Goal: Task Accomplishment & Management: Manage account settings

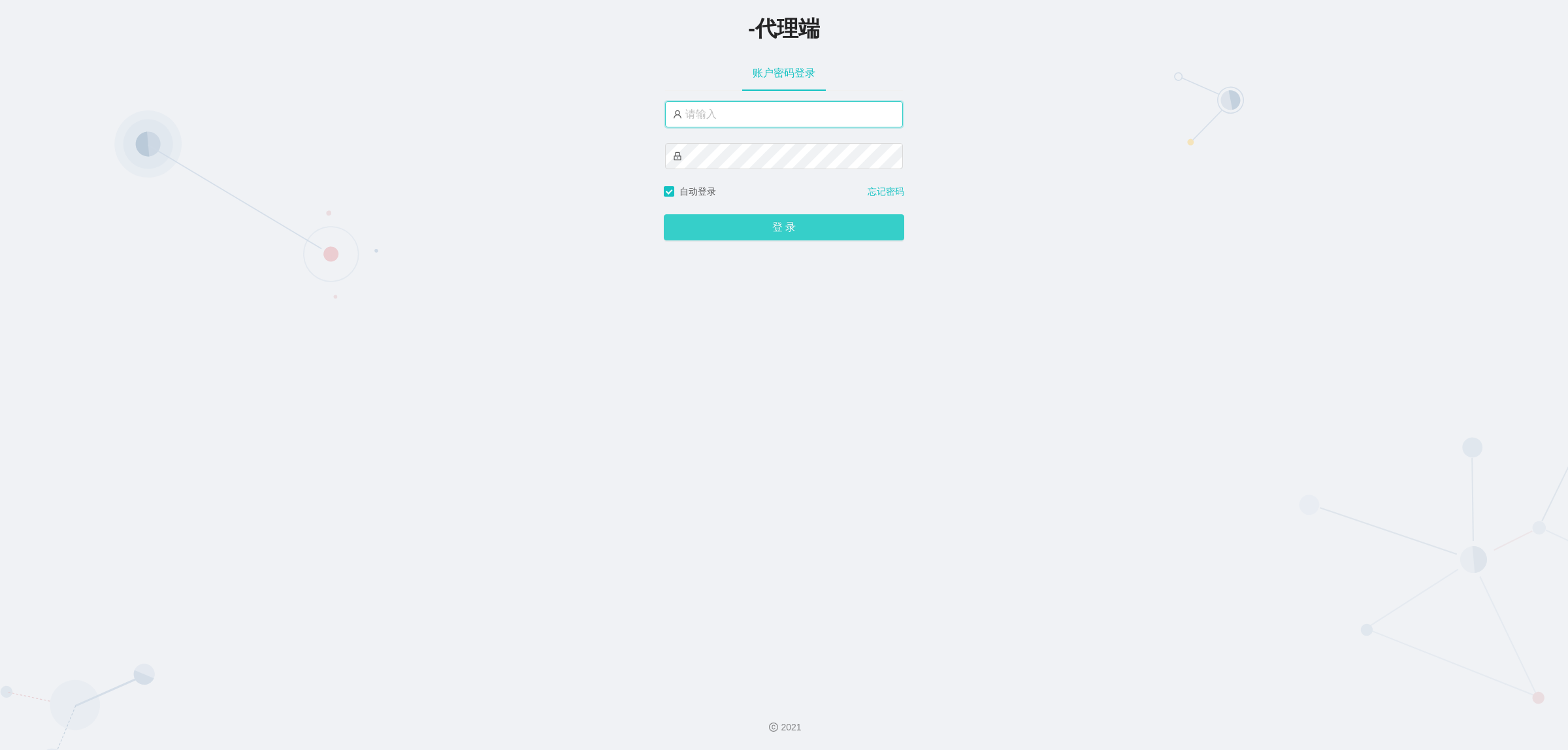
type input "xiaohei03"
click at [776, 227] on button "登 录" at bounding box center [784, 227] width 240 height 26
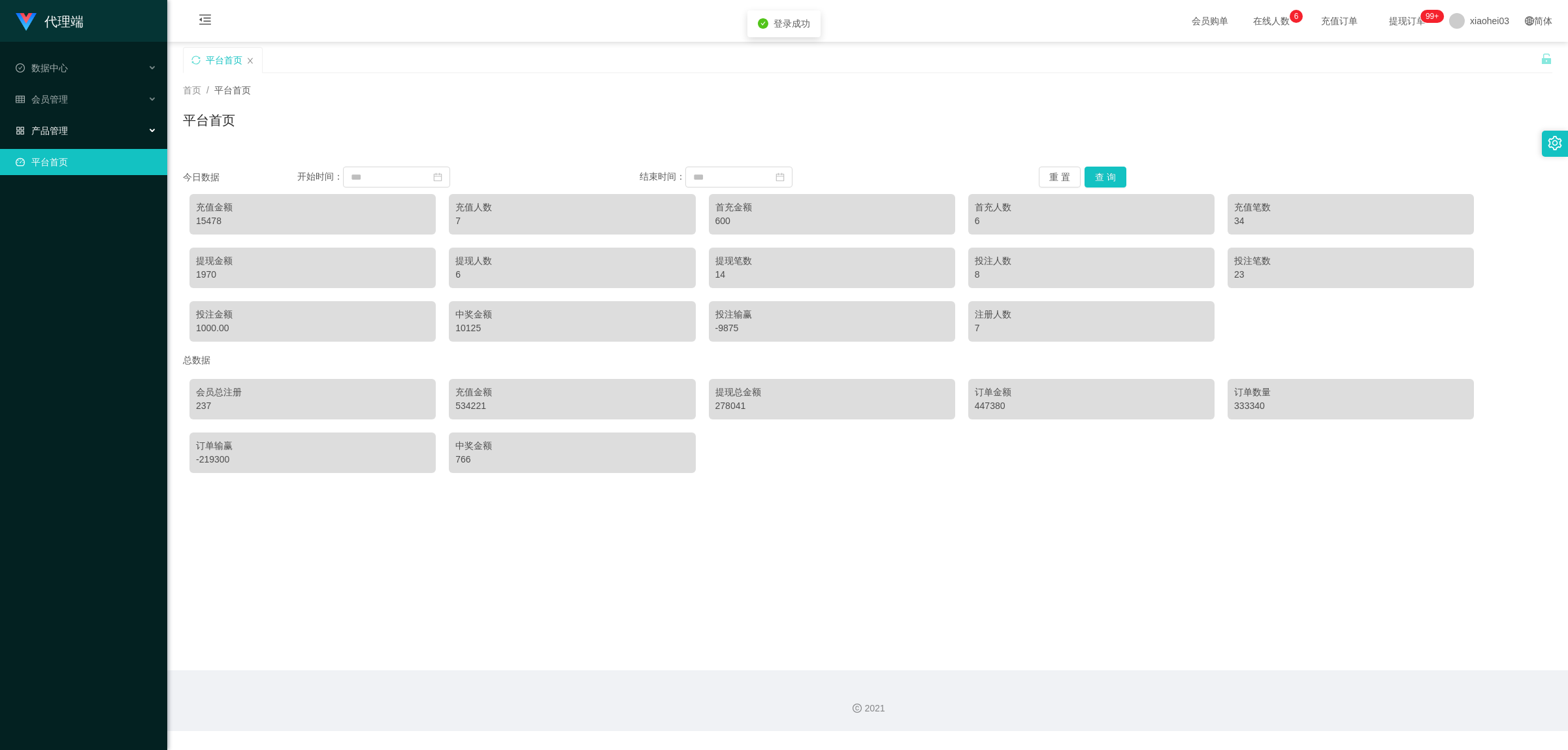
click at [21, 125] on span "产品管理" at bounding box center [42, 131] width 52 height 10
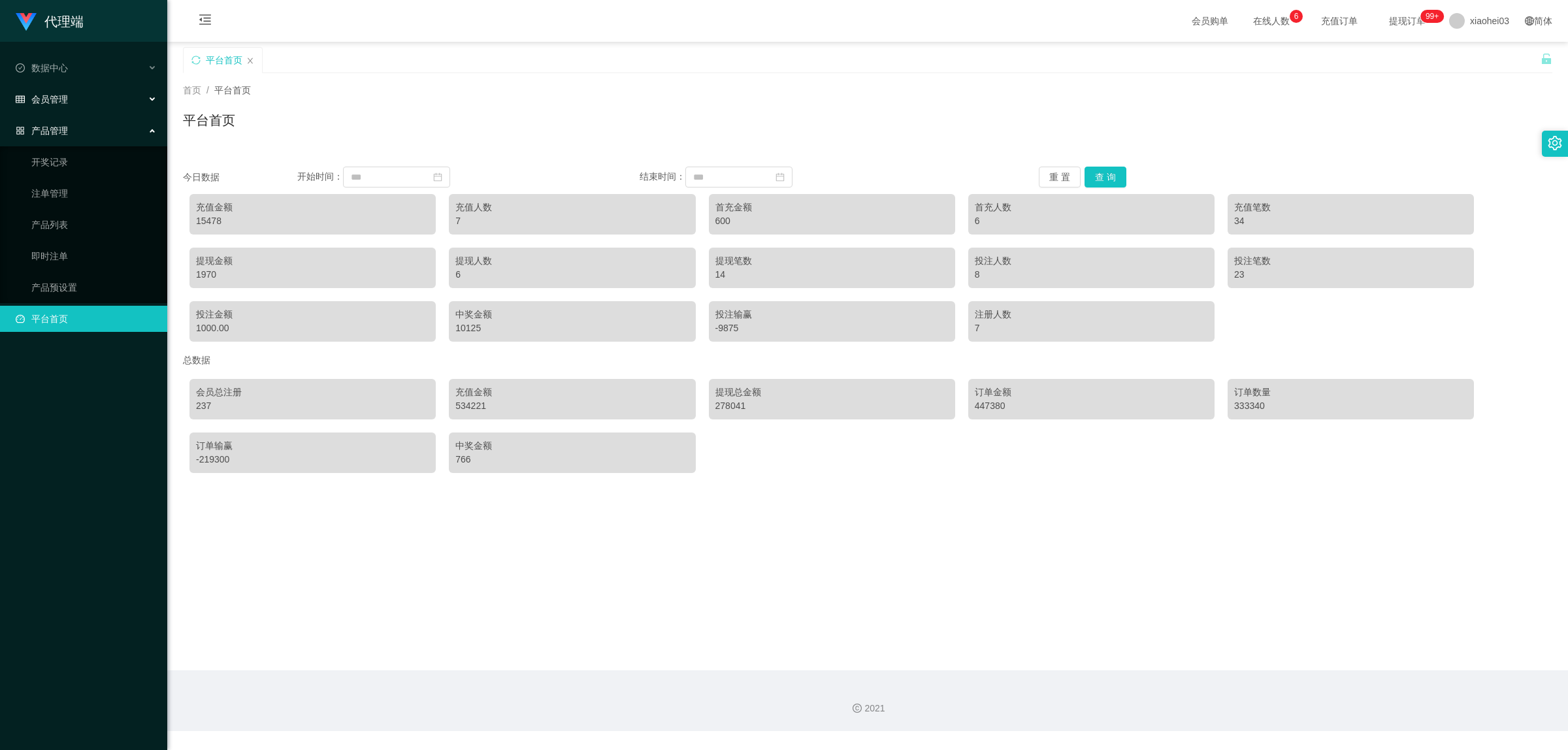
click at [46, 98] on span "会员管理" at bounding box center [42, 99] width 52 height 10
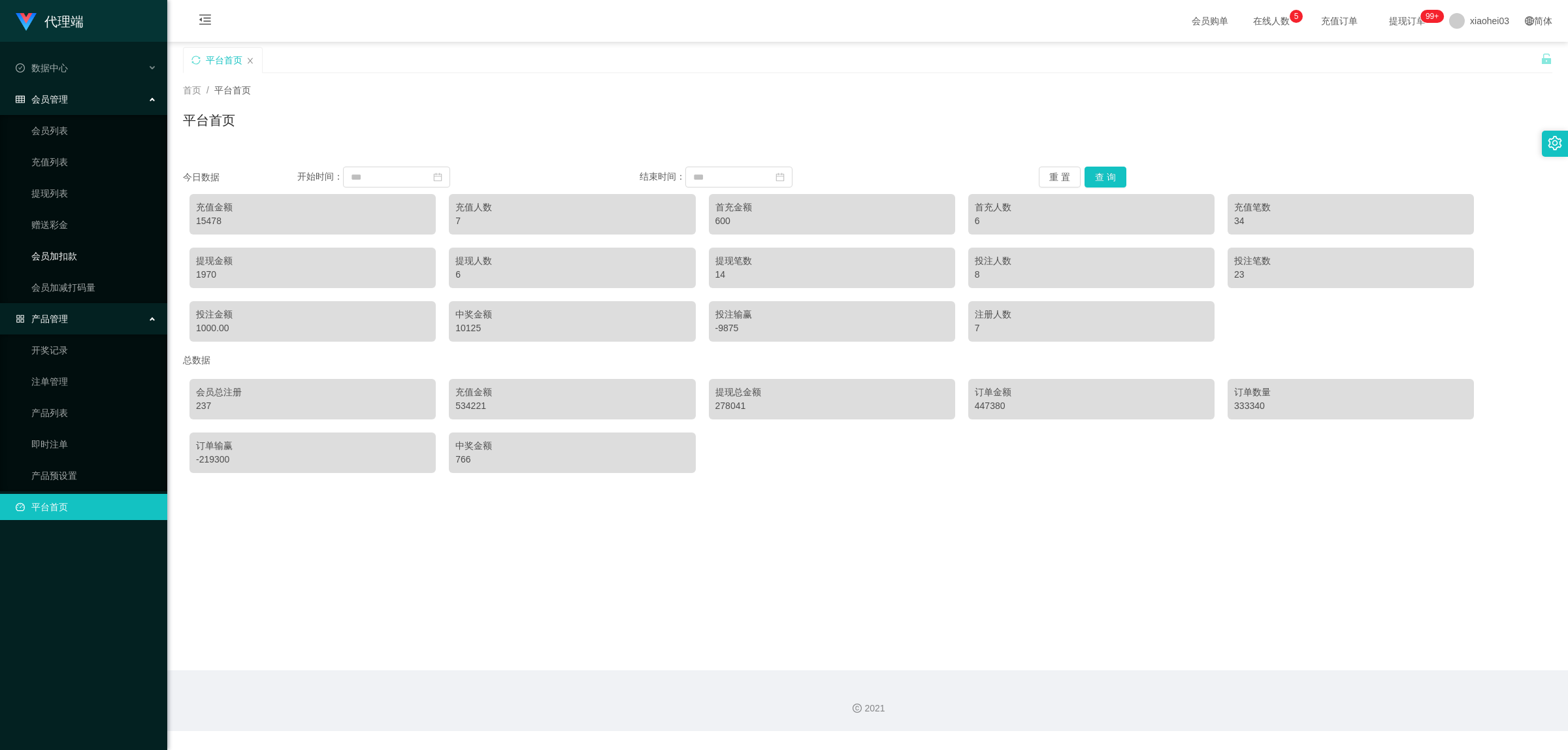
click at [62, 256] on link "会员加扣款" at bounding box center [94, 256] width 125 height 26
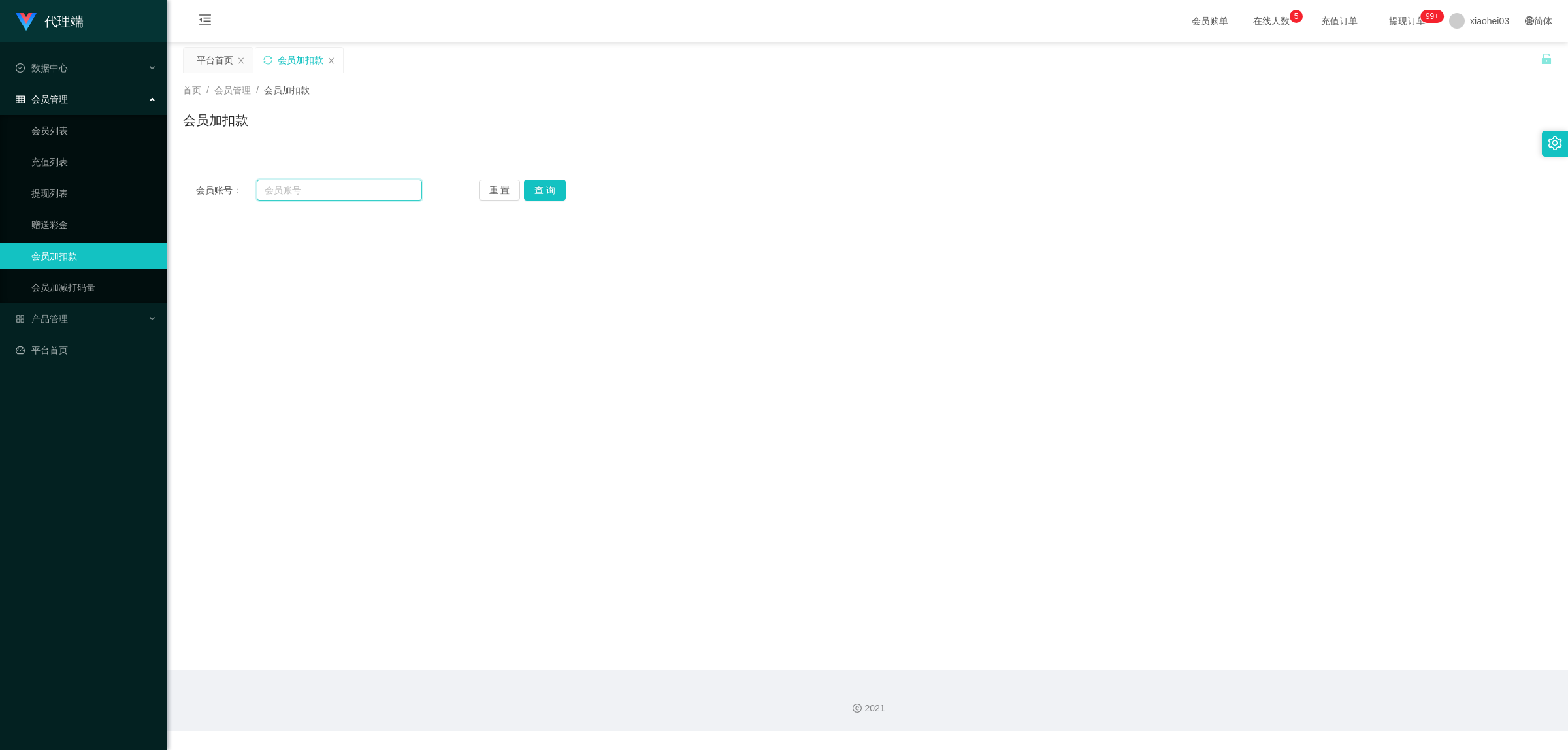
click at [311, 193] on input "text" at bounding box center [339, 191] width 165 height 21
click at [302, 186] on input "text" at bounding box center [339, 191] width 165 height 21
click at [57, 203] on link "提现列表" at bounding box center [94, 193] width 125 height 26
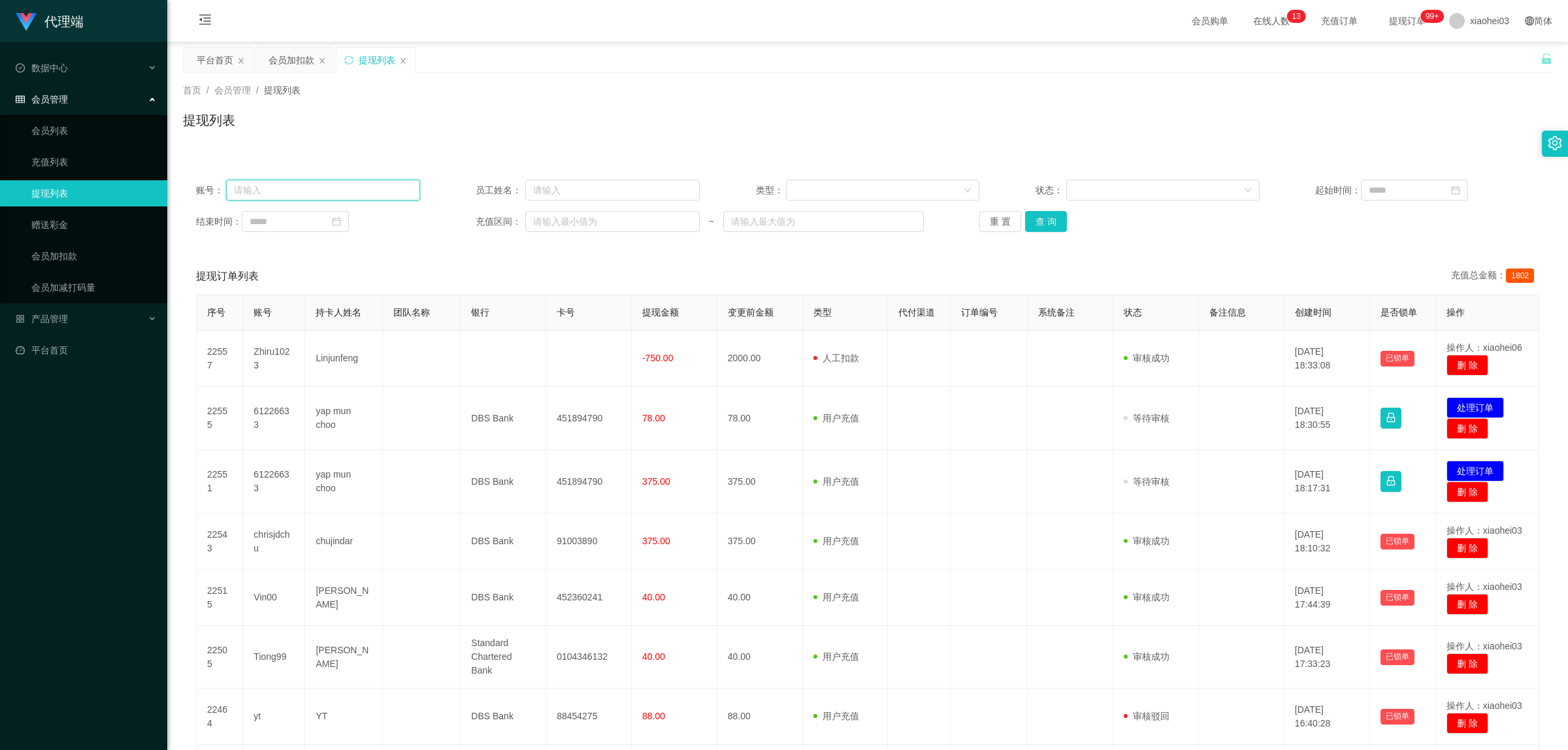
click at [295, 191] on input "text" at bounding box center [323, 191] width 193 height 21
paste input "61226633"
type input "61226633"
click at [1031, 217] on button "查 询" at bounding box center [1046, 222] width 42 height 21
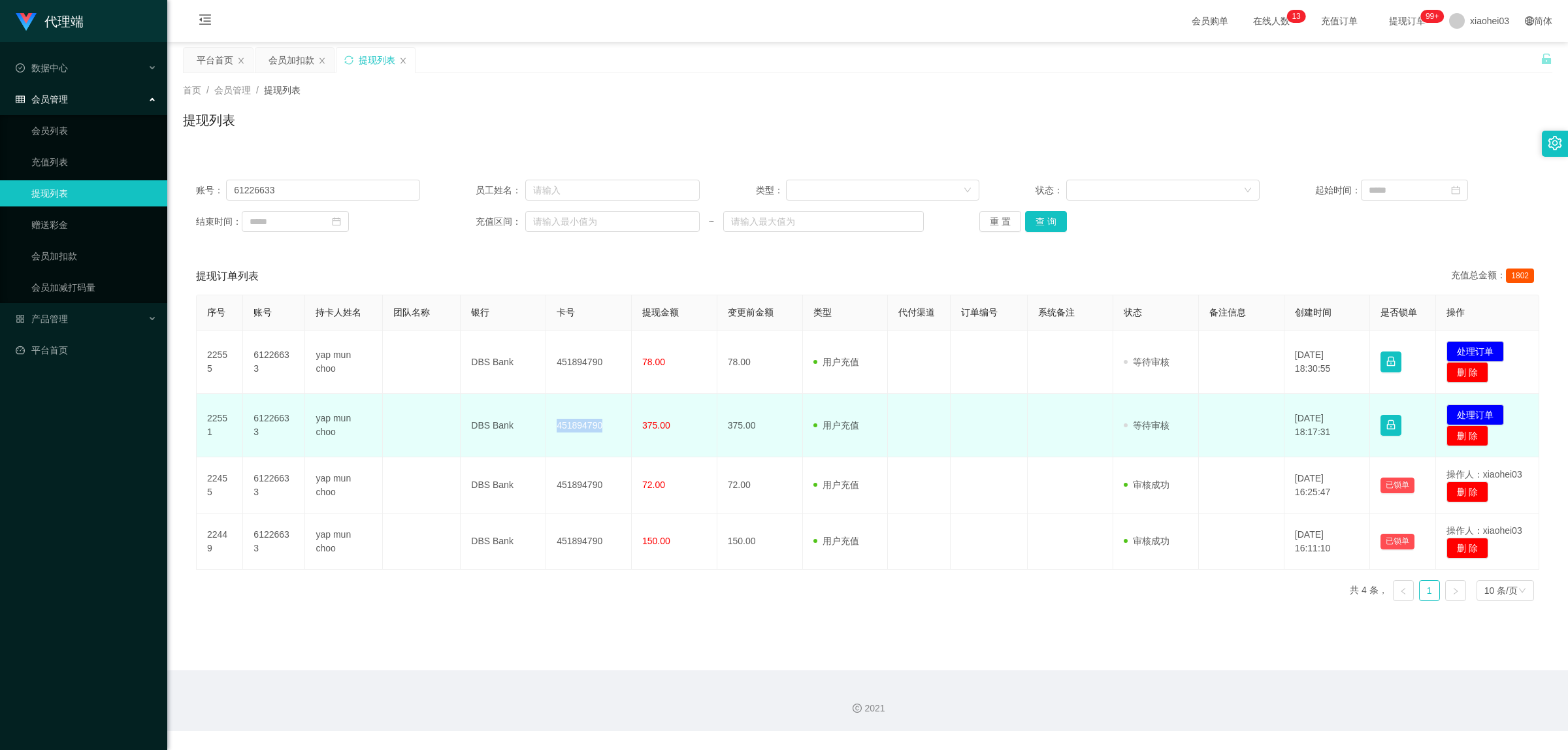
drag, startPoint x: 555, startPoint y: 425, endPoint x: 606, endPoint y: 425, distance: 51.0
click at [606, 425] on td "451894790" at bounding box center [589, 425] width 85 height 64
copy td "451894790"
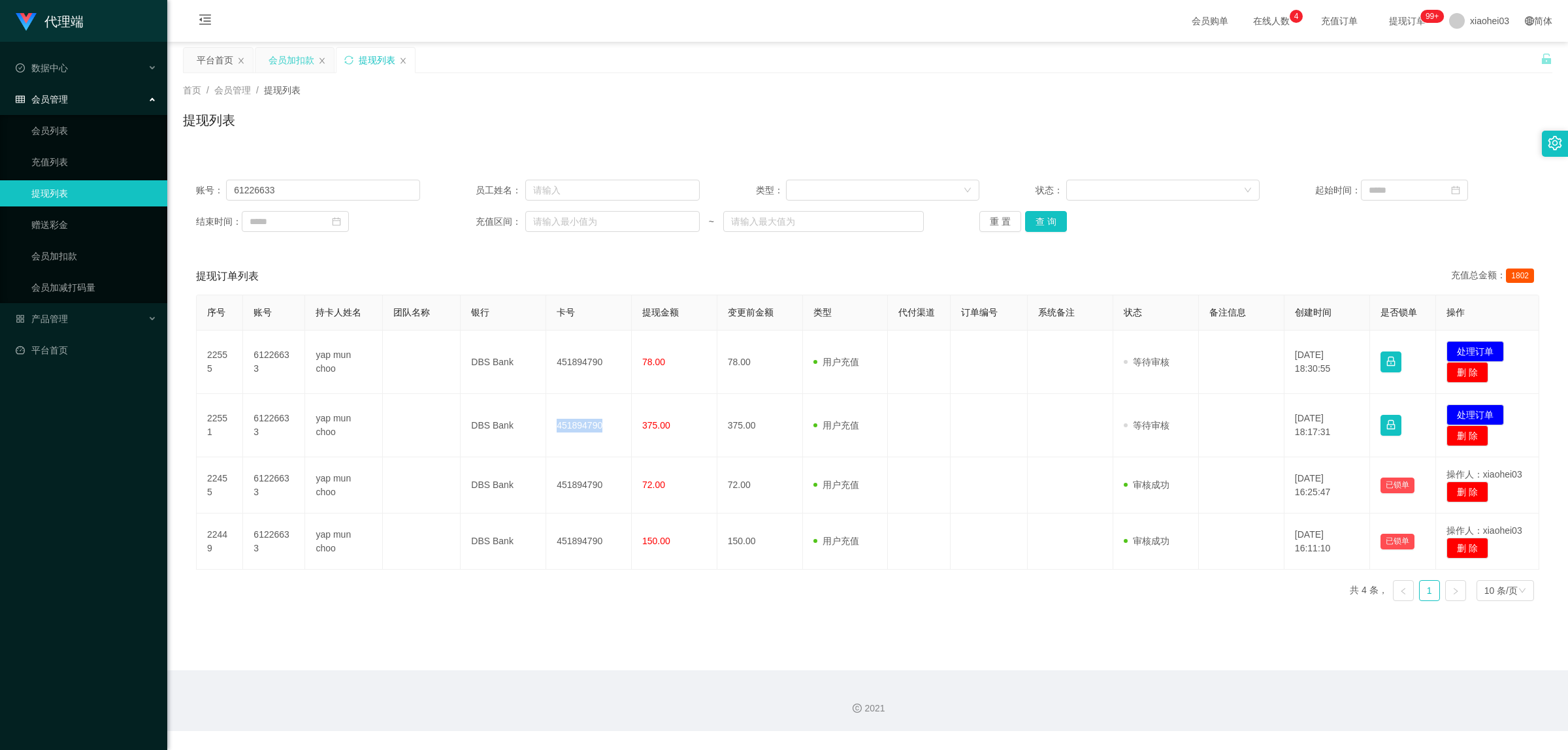
click at [302, 67] on div "会员加扣款" at bounding box center [291, 60] width 46 height 25
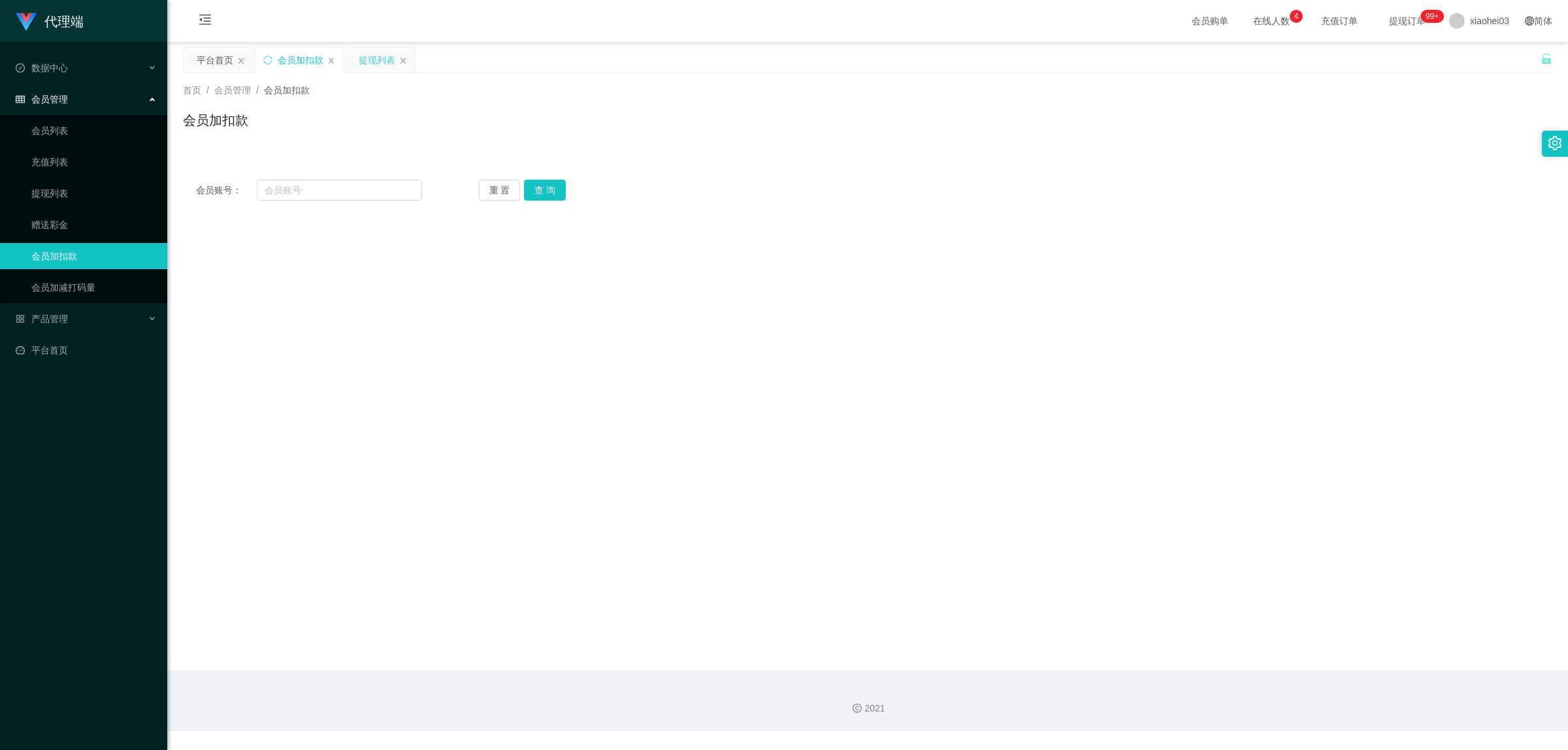
click at [389, 64] on div "提现列表" at bounding box center [377, 60] width 37 height 25
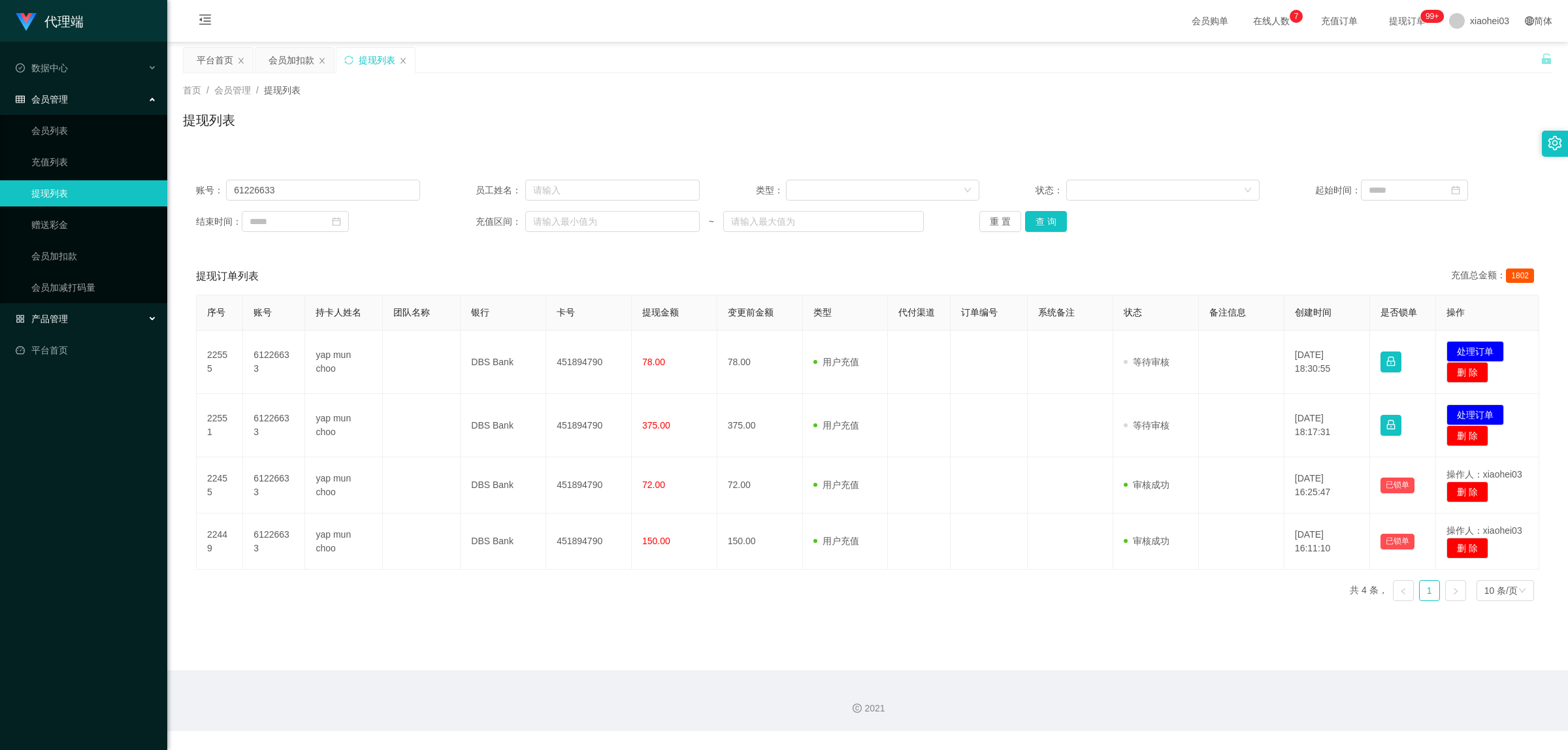
click at [46, 322] on span "产品管理" at bounding box center [42, 318] width 52 height 10
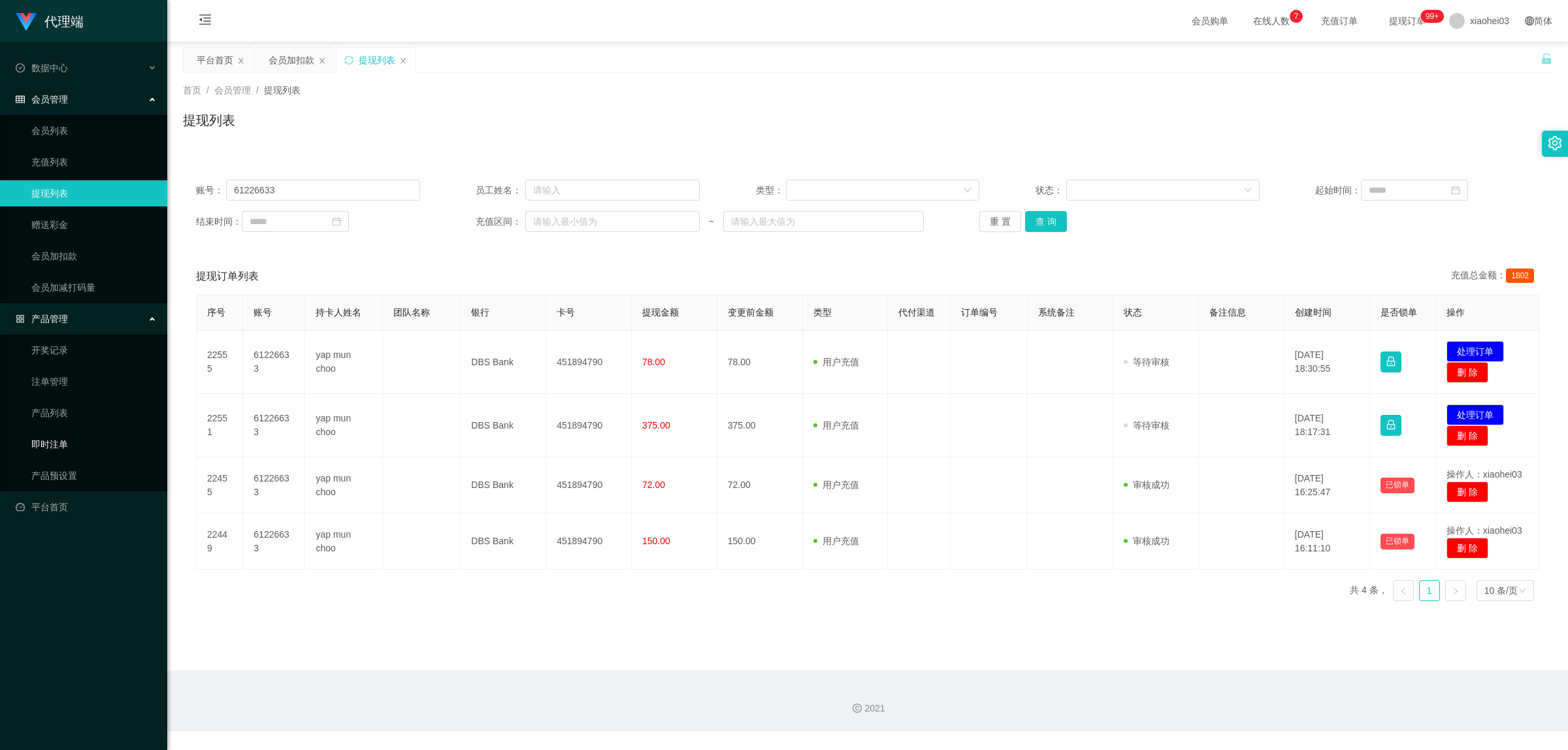
click at [65, 435] on link "即时注单" at bounding box center [94, 445] width 125 height 26
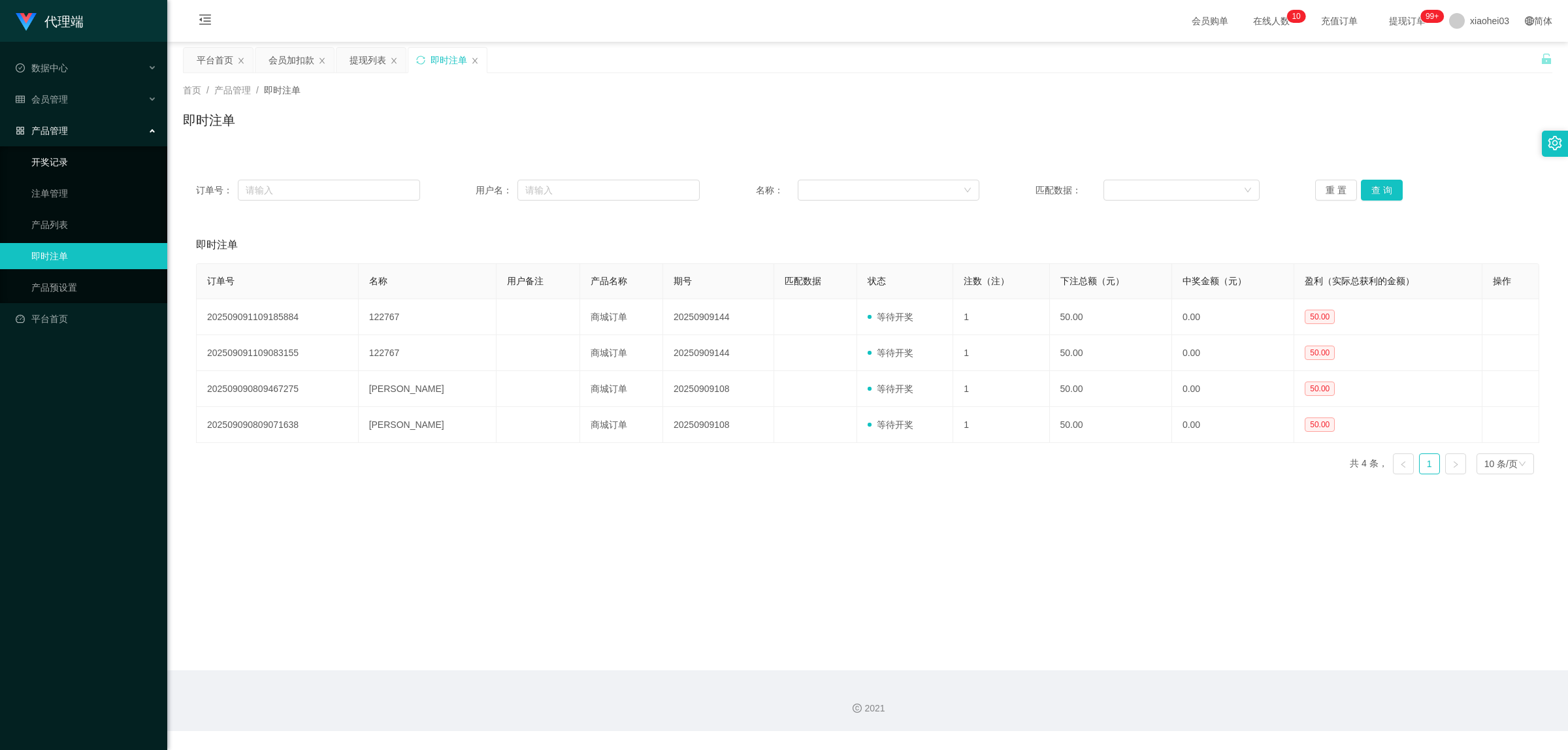
click at [53, 167] on link "开奖记录" at bounding box center [94, 162] width 125 height 26
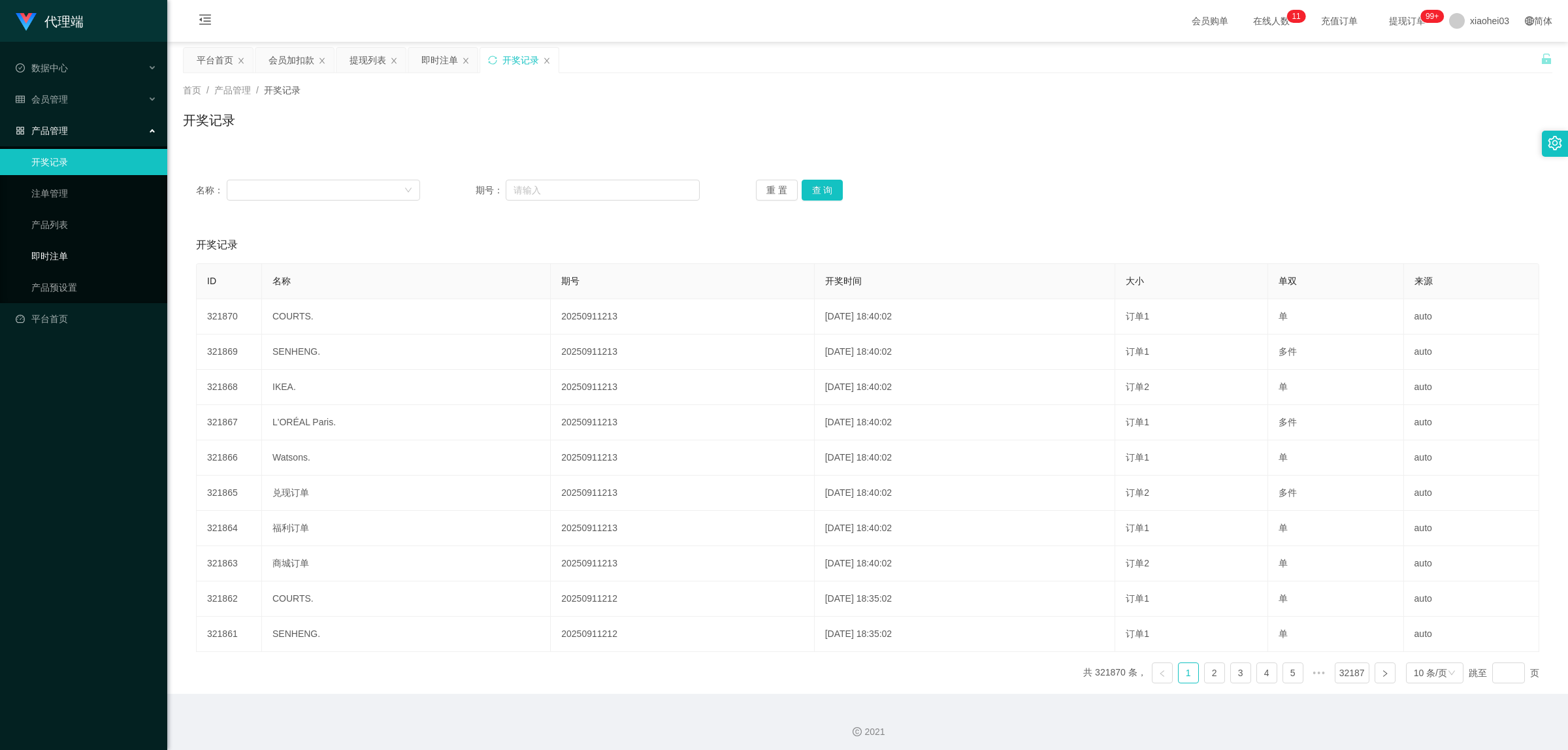
click at [51, 256] on link "即时注单" at bounding box center [94, 256] width 125 height 26
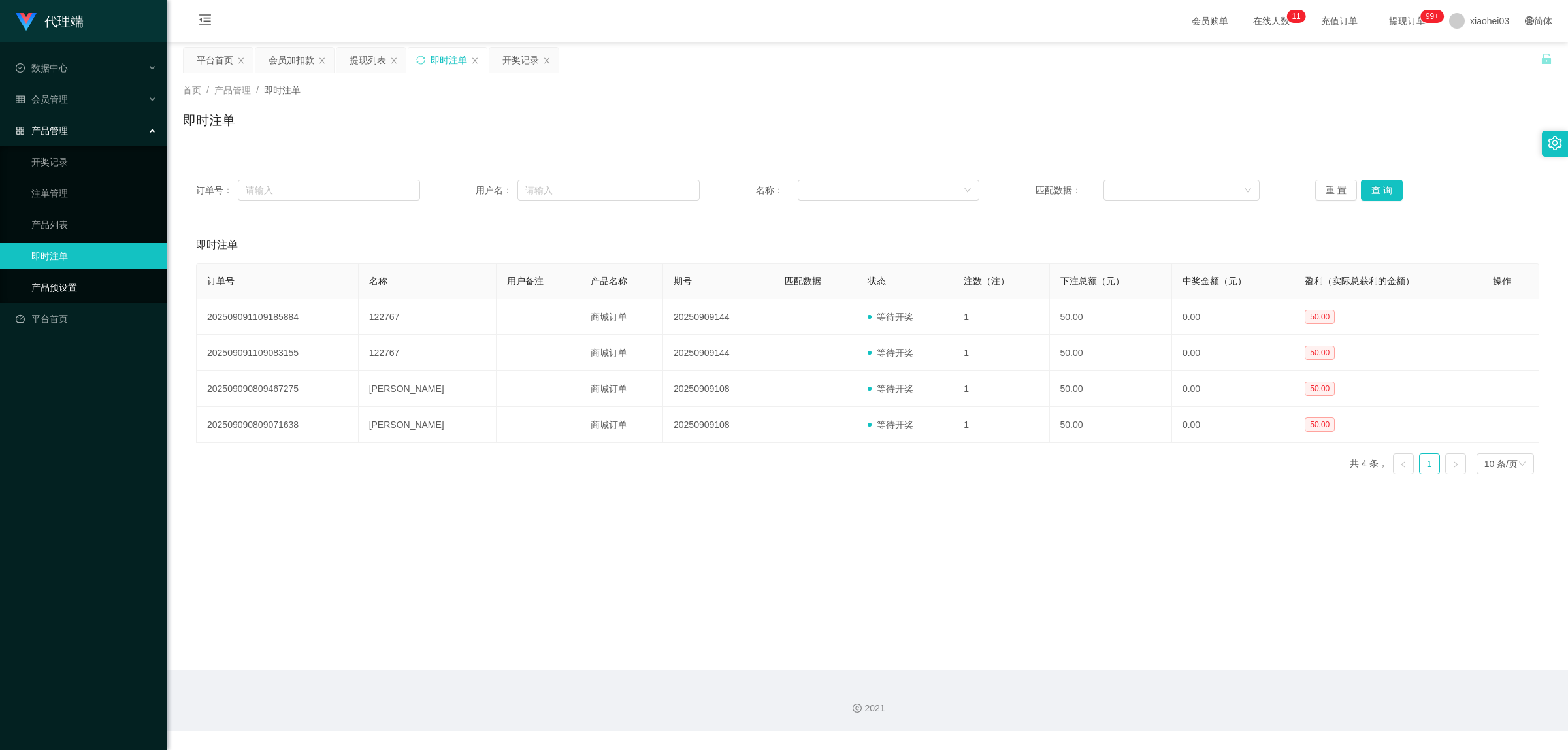
click at [54, 291] on link "产品预设置" at bounding box center [94, 287] width 125 height 26
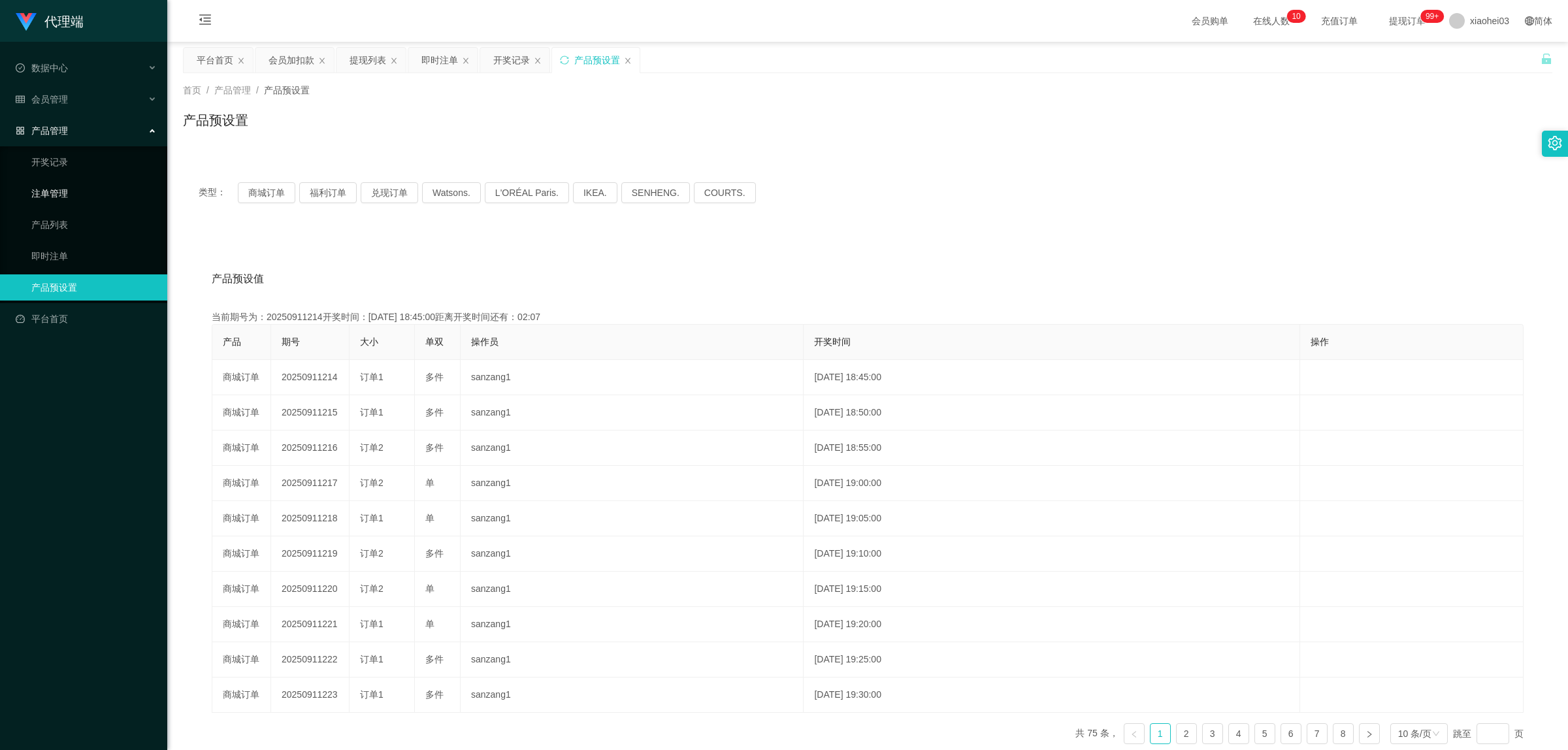
click at [59, 191] on link "注单管理" at bounding box center [94, 193] width 125 height 26
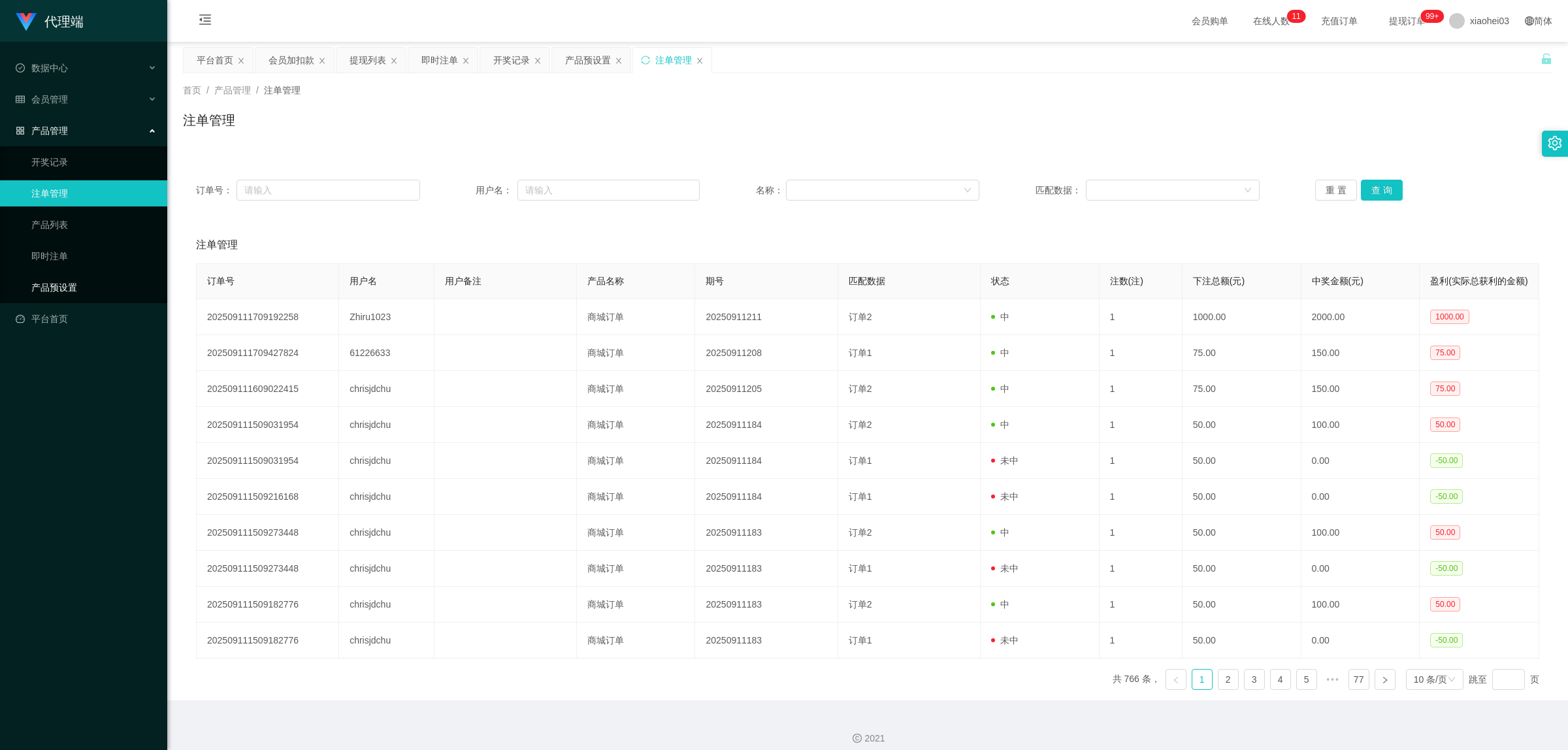
click at [57, 292] on link "产品预设置" at bounding box center [94, 287] width 125 height 26
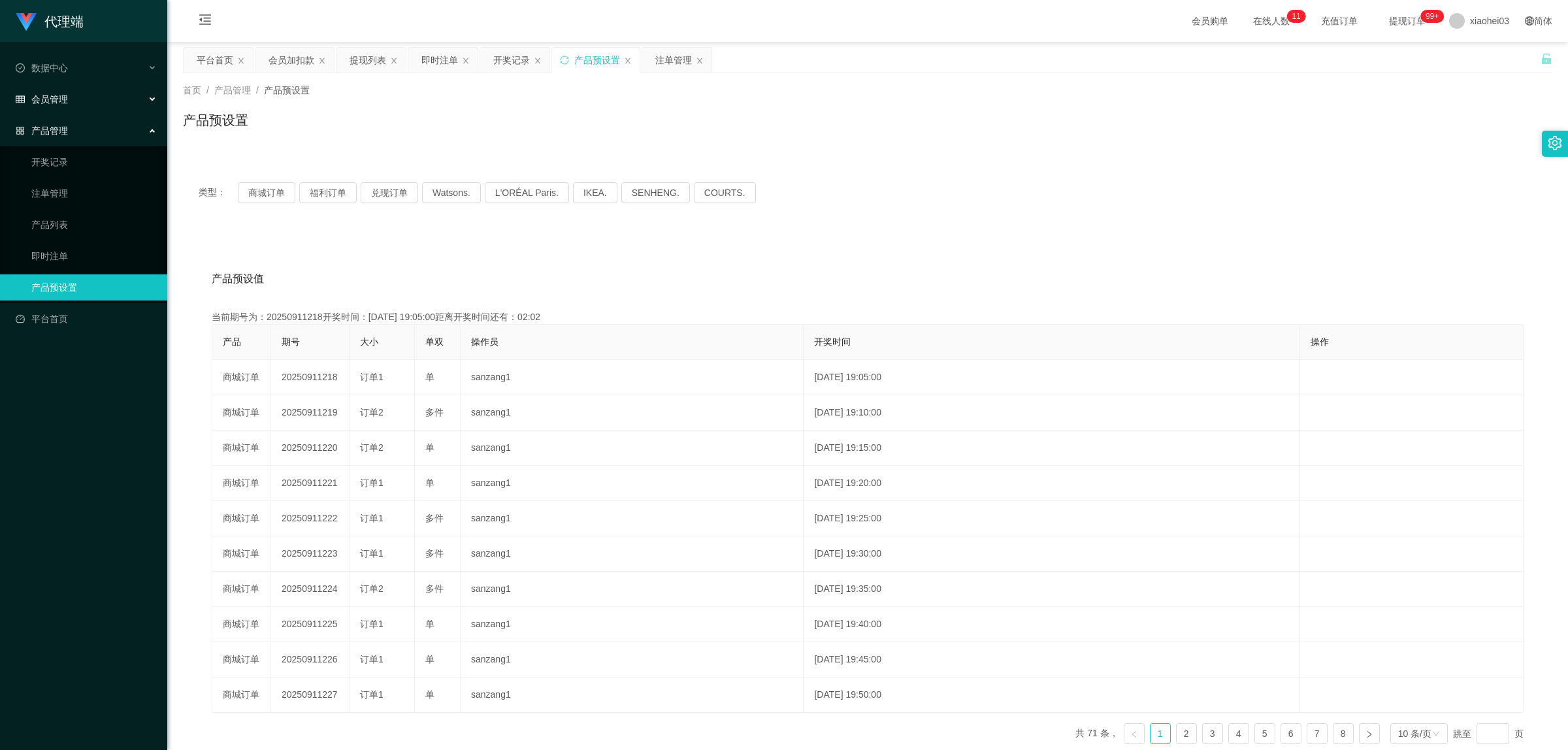
click at [64, 104] on span "会员管理" at bounding box center [42, 99] width 52 height 10
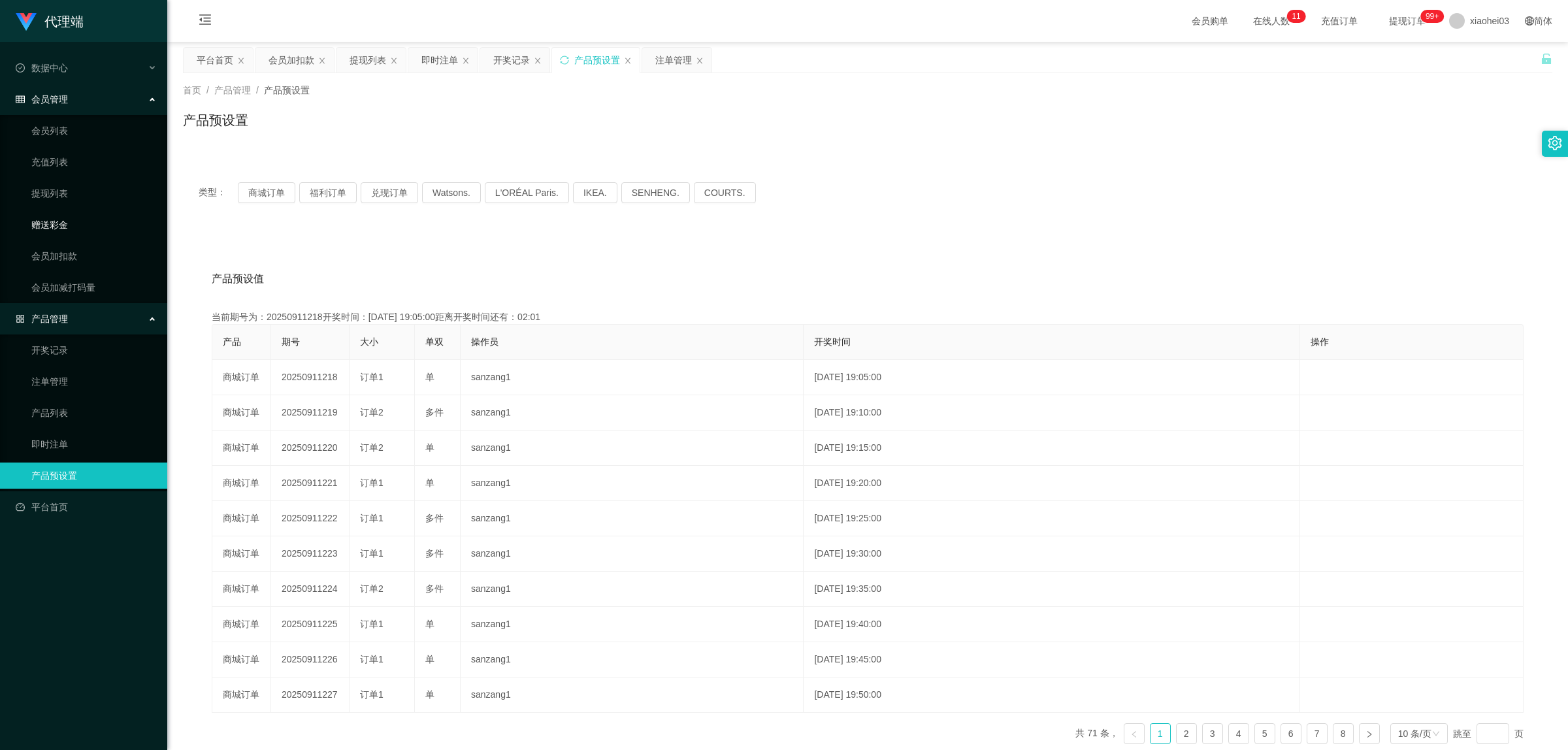
click at [41, 229] on link "赠送彩金" at bounding box center [94, 224] width 125 height 26
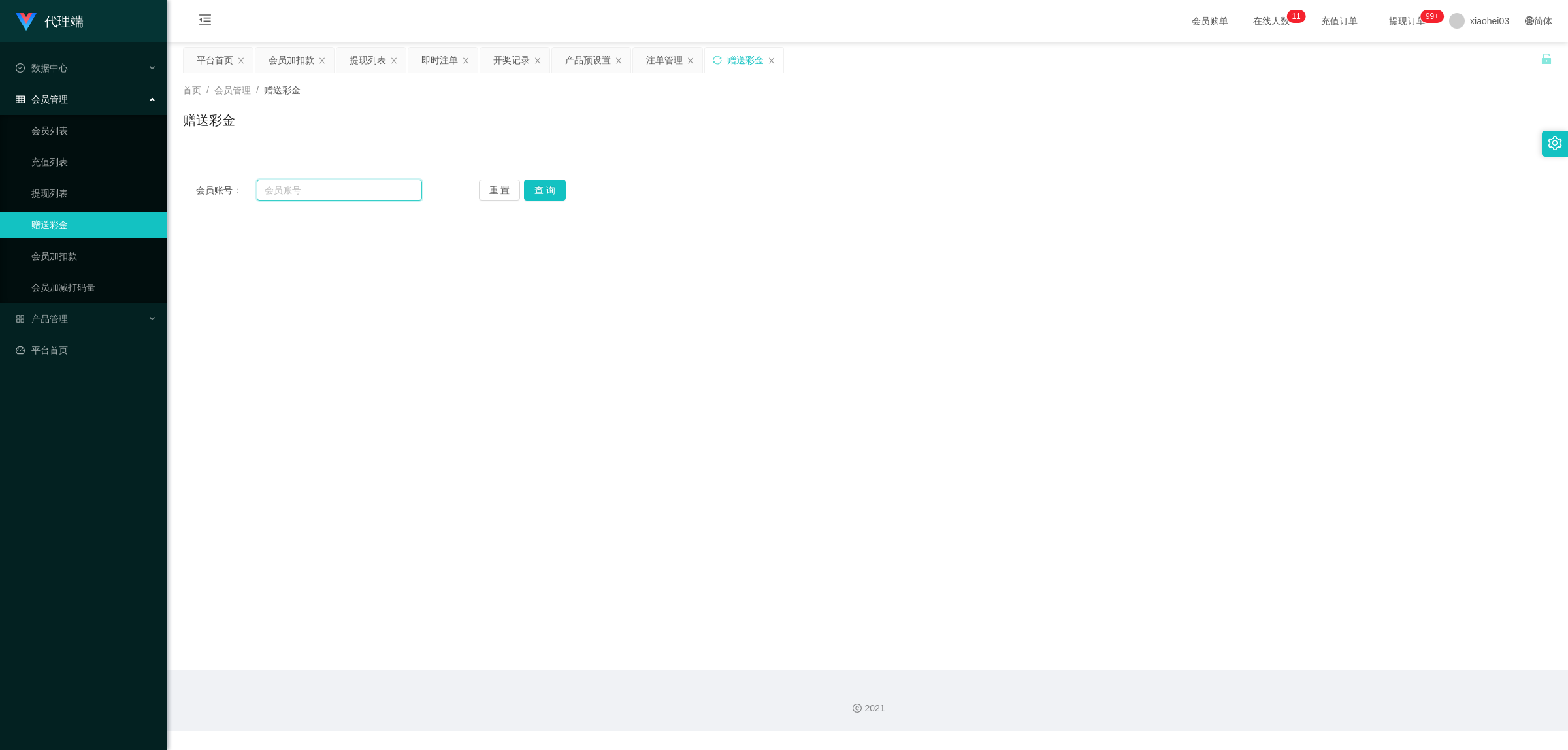
click at [338, 191] on input "text" at bounding box center [339, 191] width 165 height 21
click at [290, 191] on input "text" at bounding box center [339, 191] width 165 height 21
paste input "mvhdraiyan"
type input "mvhdraiyan"
click at [551, 191] on button "查 询" at bounding box center [545, 191] width 42 height 21
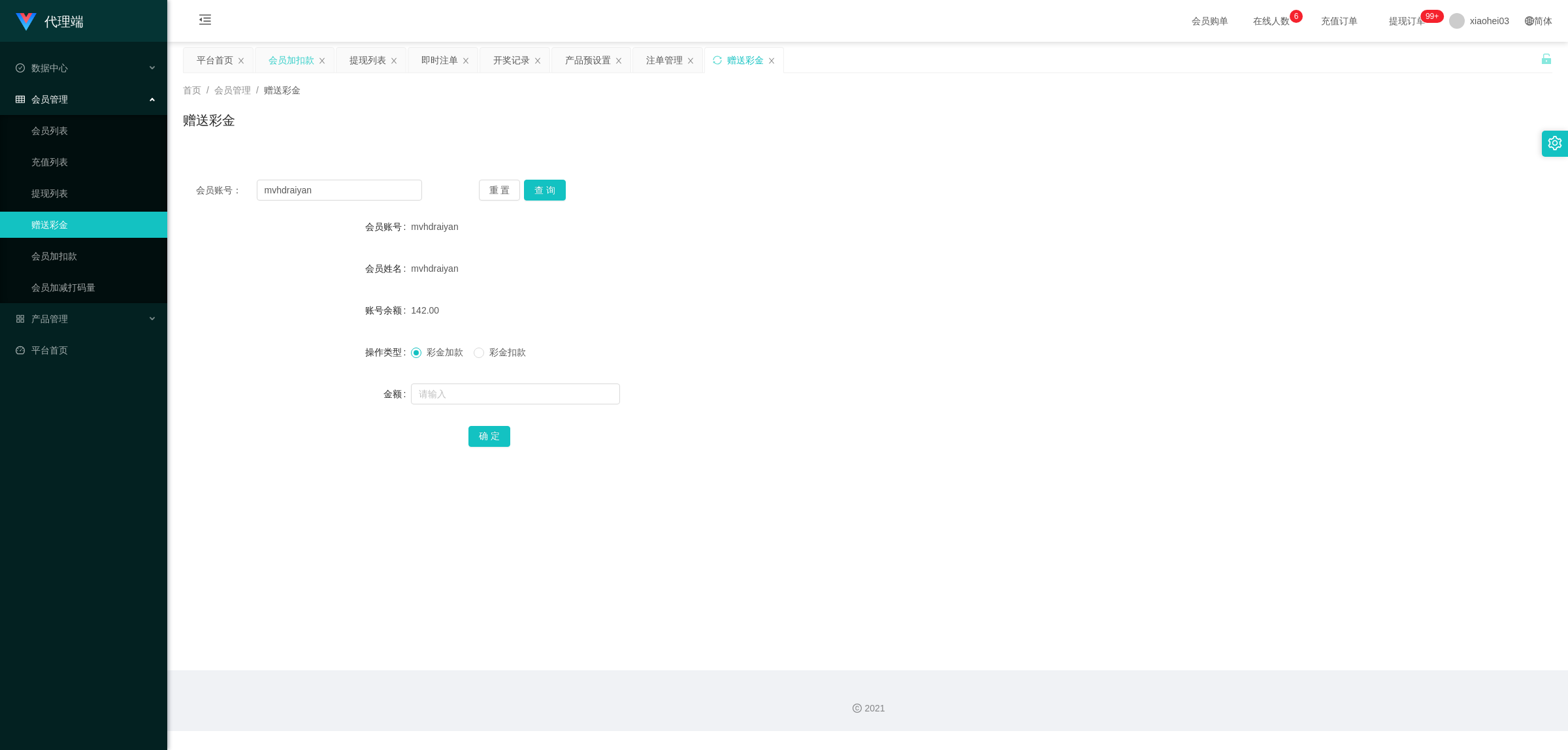
click at [291, 67] on div "会员加扣款" at bounding box center [291, 60] width 46 height 25
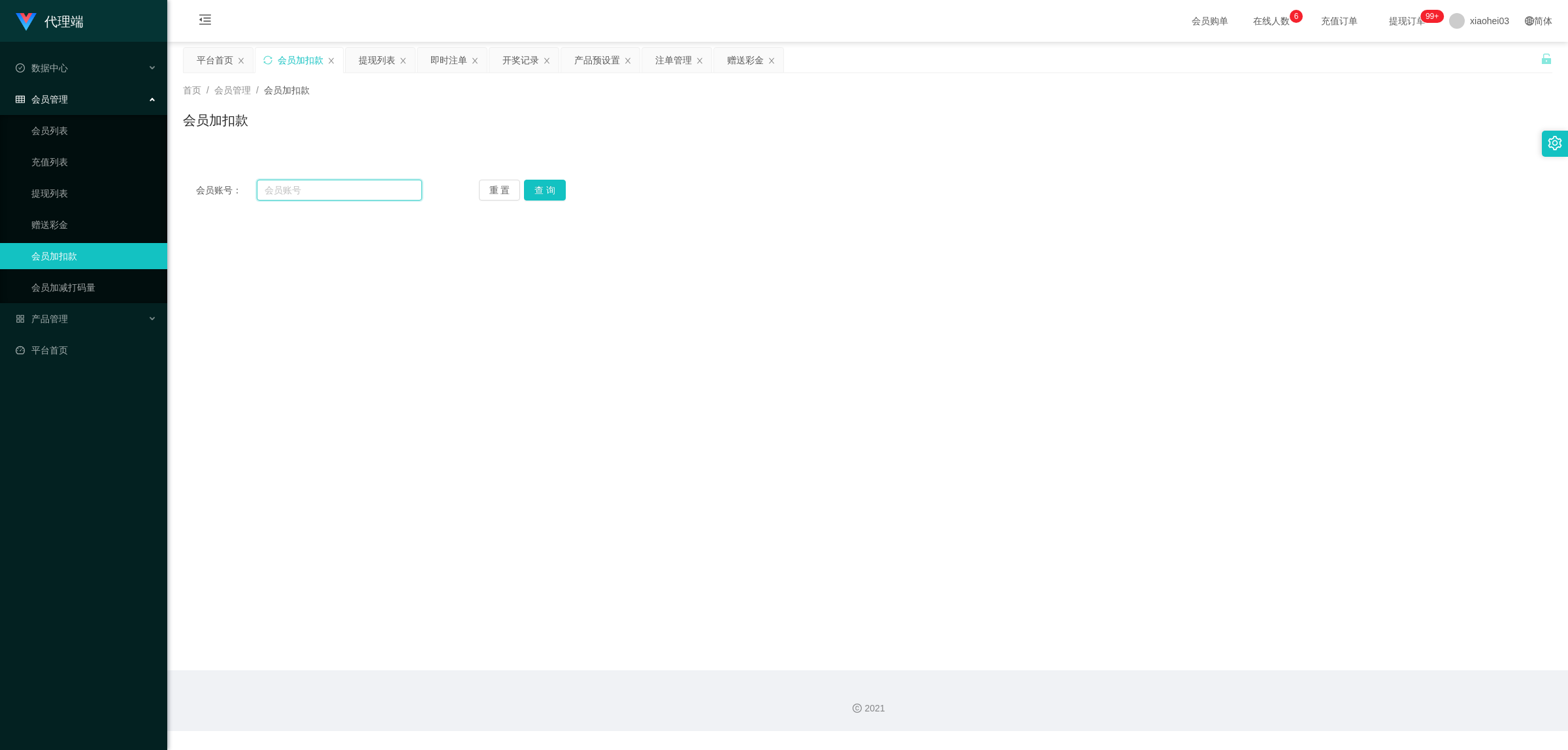
click at [352, 184] on input "text" at bounding box center [339, 191] width 165 height 21
paste input "mvhdraiyan"
type input "mvhdraiyan"
click at [538, 196] on button "查 询" at bounding box center [545, 191] width 42 height 21
click at [378, 60] on div "提现列表" at bounding box center [377, 60] width 37 height 25
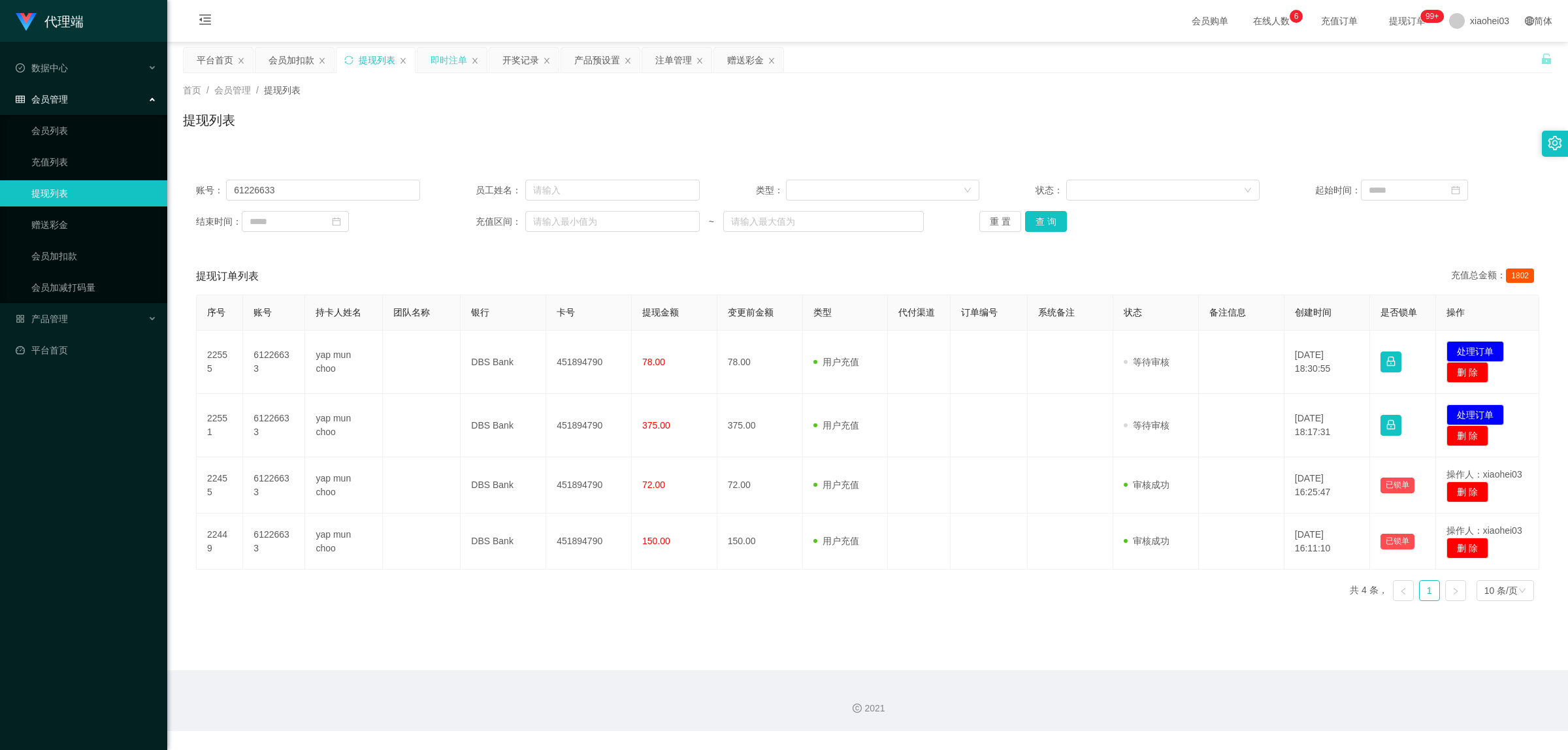
click at [467, 65] on div "即时注单" at bounding box center [449, 60] width 37 height 25
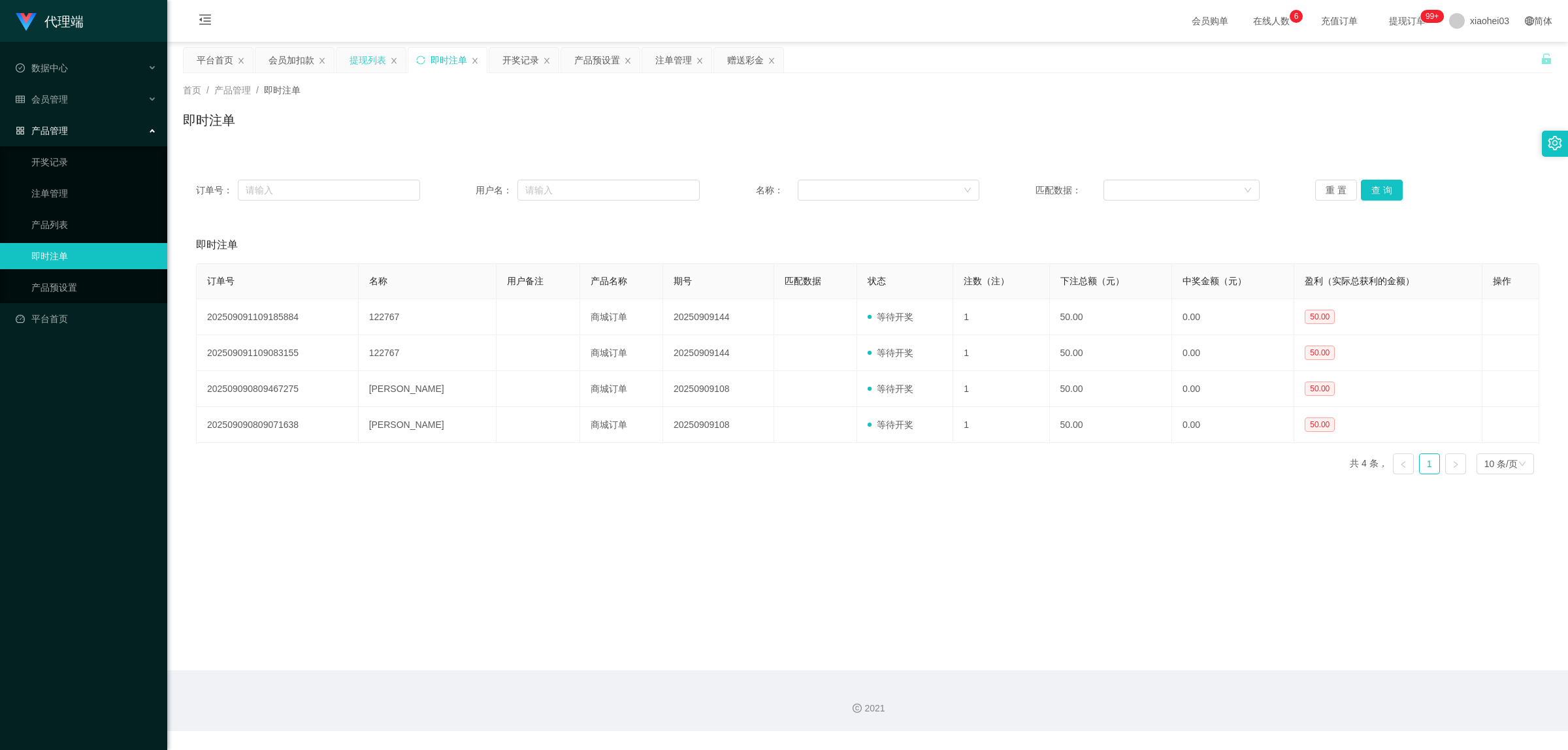
click at [374, 66] on div "提现列表" at bounding box center [368, 60] width 37 height 25
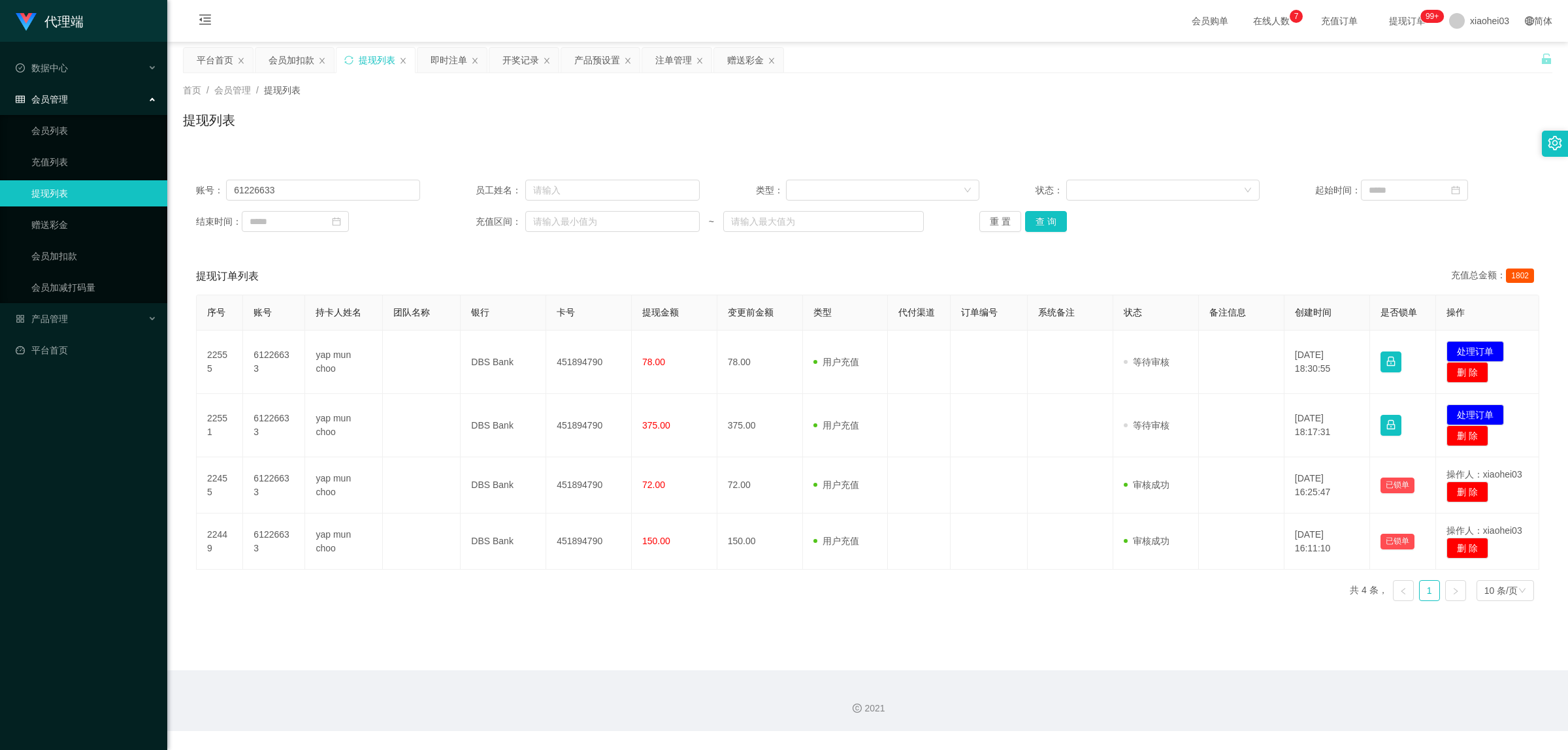
click at [575, 144] on div "首页 / 会员管理 / 提现列表 / 提现列表" at bounding box center [868, 111] width 1401 height 77
drag, startPoint x: 962, startPoint y: 112, endPoint x: 1261, endPoint y: 46, distance: 306.2
click at [962, 112] on div "提现列表" at bounding box center [868, 125] width 1370 height 30
click at [298, 63] on div "会员加扣款" at bounding box center [291, 60] width 46 height 25
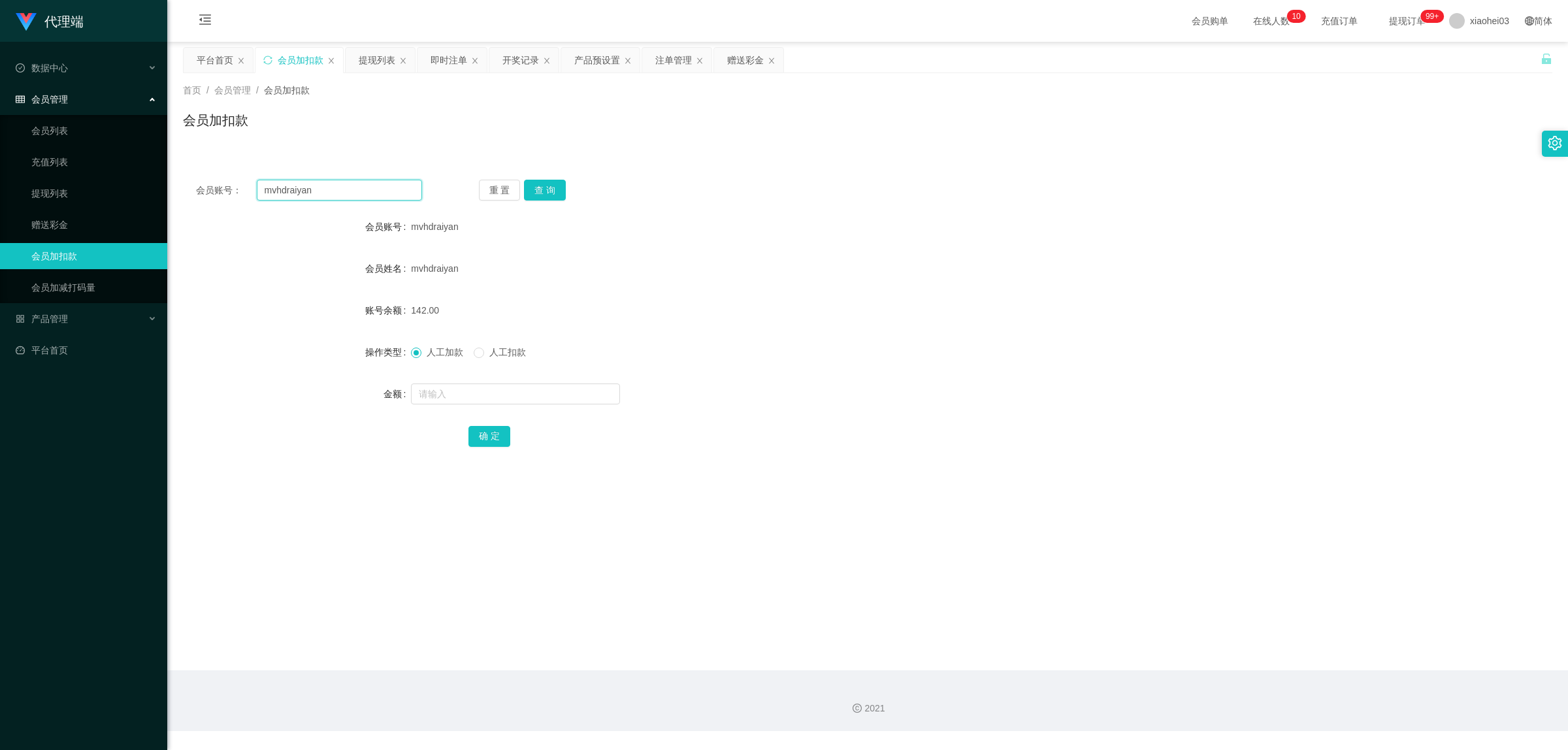
drag, startPoint x: 338, startPoint y: 191, endPoint x: 230, endPoint y: 188, distance: 108.0
click at [230, 188] on div "会员账号： mvhdraiyan" at bounding box center [309, 191] width 226 height 21
paste input "60123599302"
type input "60123599302"
click at [551, 188] on button "查 询" at bounding box center [545, 191] width 42 height 21
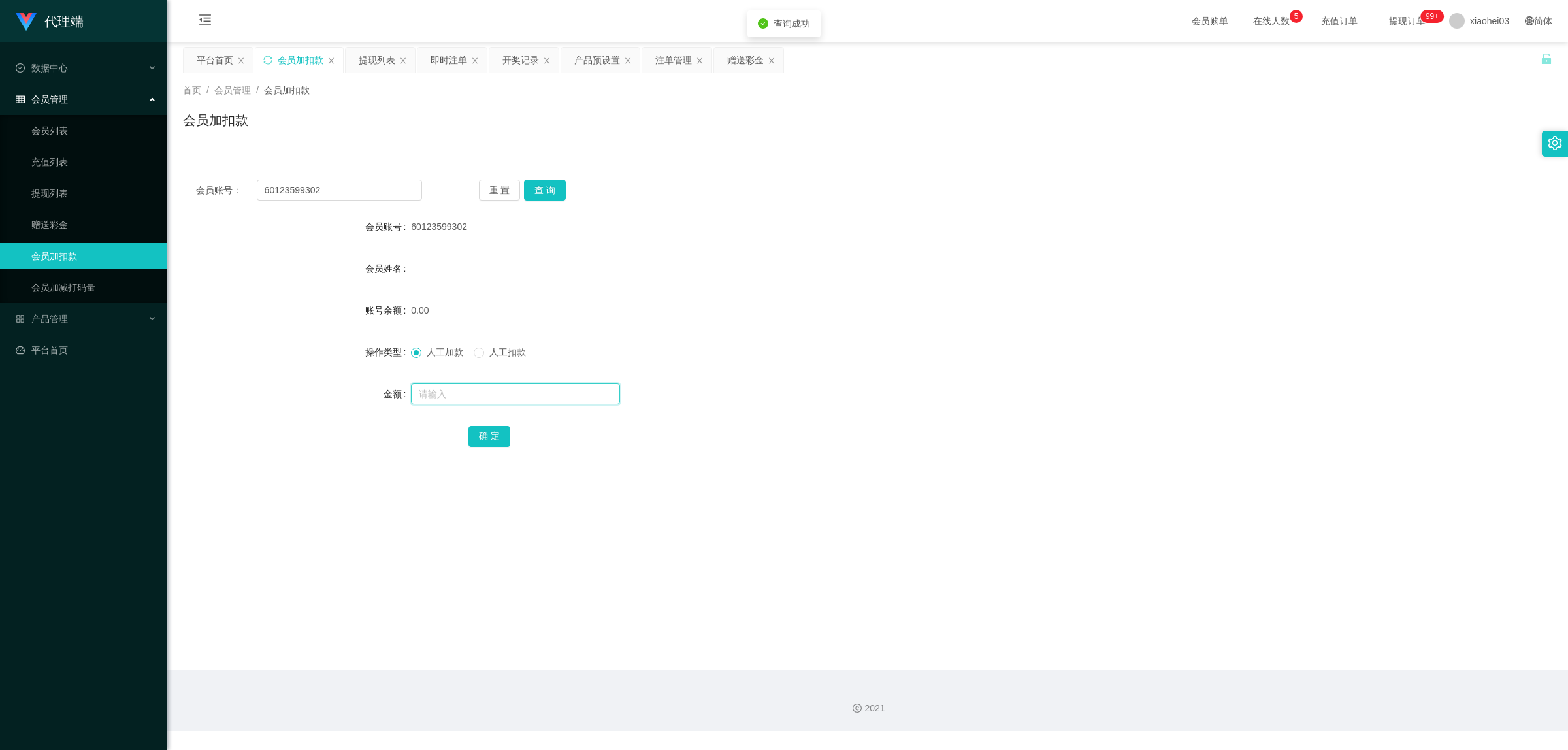
click at [439, 391] on input "text" at bounding box center [515, 394] width 209 height 21
type input "100"
click at [493, 438] on button "确 定" at bounding box center [489, 437] width 42 height 21
click at [446, 62] on div "即时注单" at bounding box center [449, 60] width 37 height 25
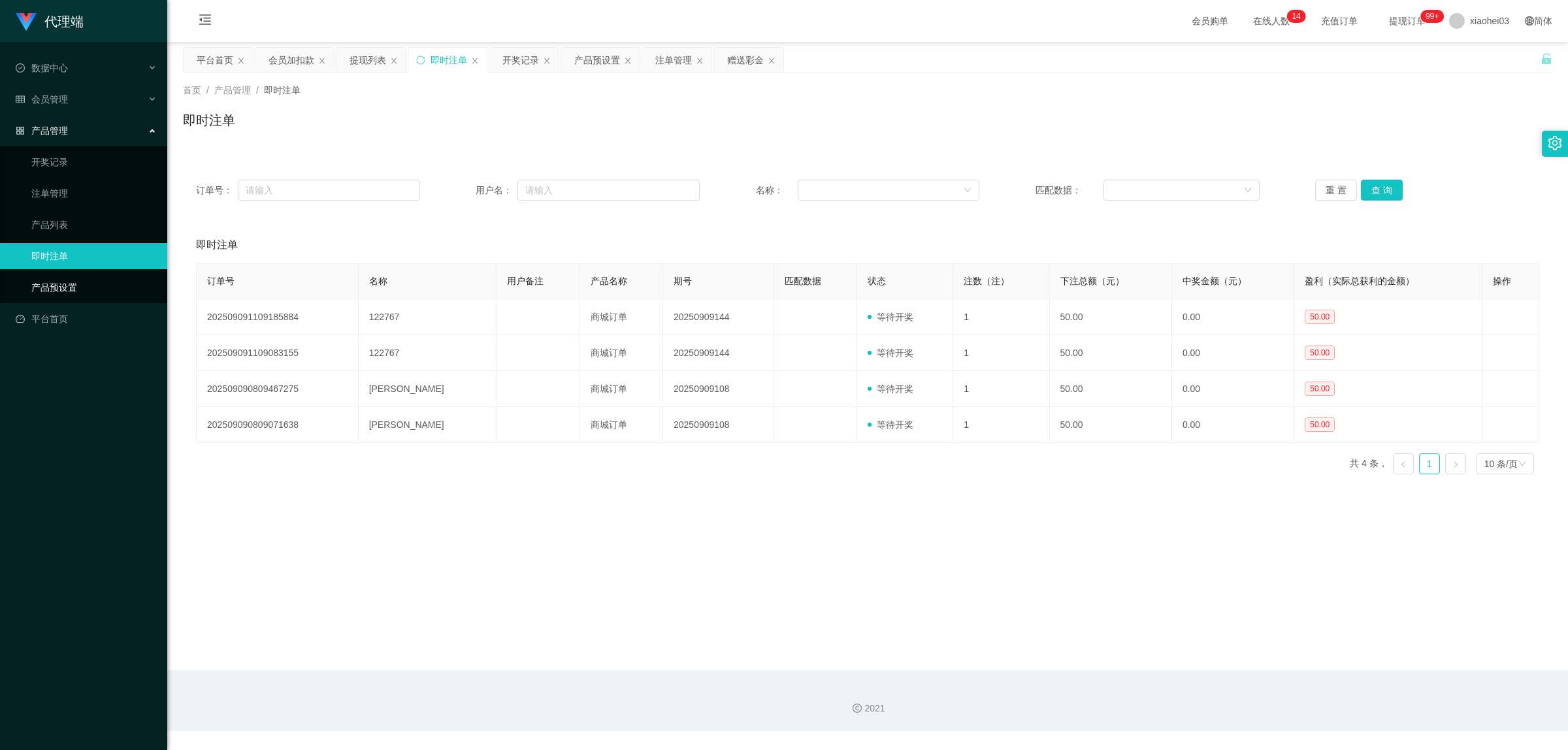
click at [77, 285] on link "产品预设置" at bounding box center [94, 287] width 125 height 26
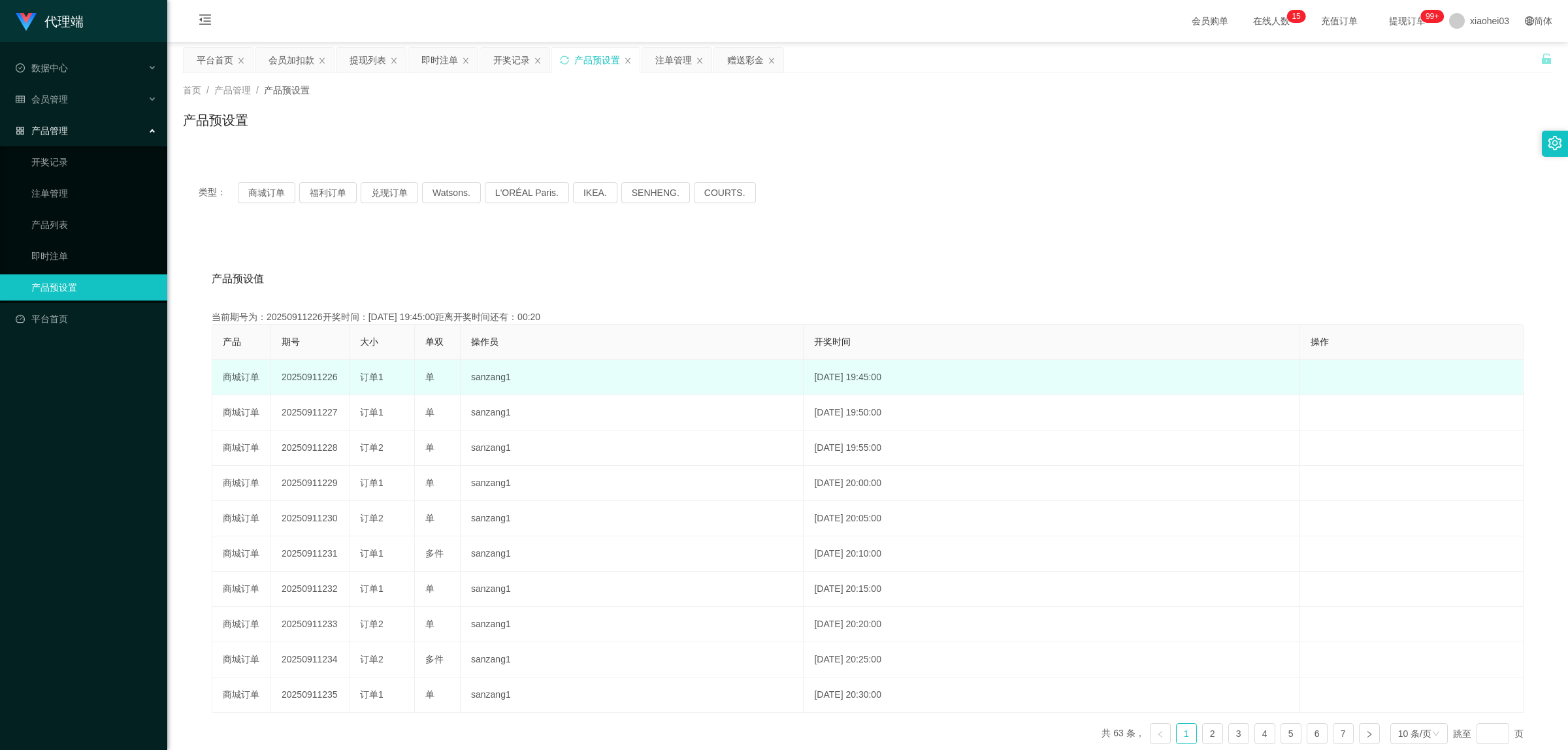
click at [996, 386] on td "[DATE] 19:45:00" at bounding box center [1052, 378] width 497 height 36
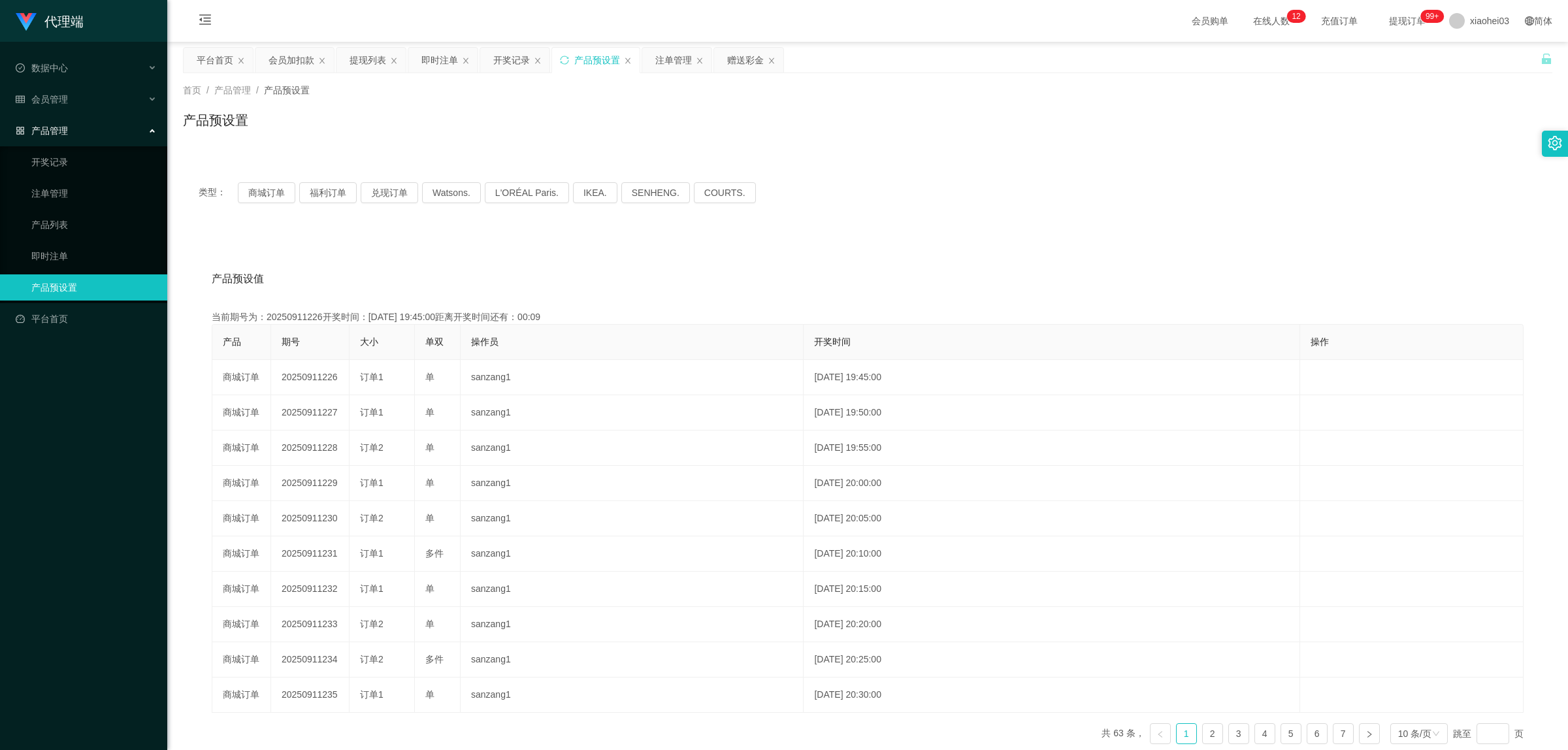
click at [600, 60] on div "产品预设置" at bounding box center [597, 60] width 46 height 25
click at [667, 57] on div "注单管理" at bounding box center [673, 60] width 37 height 25
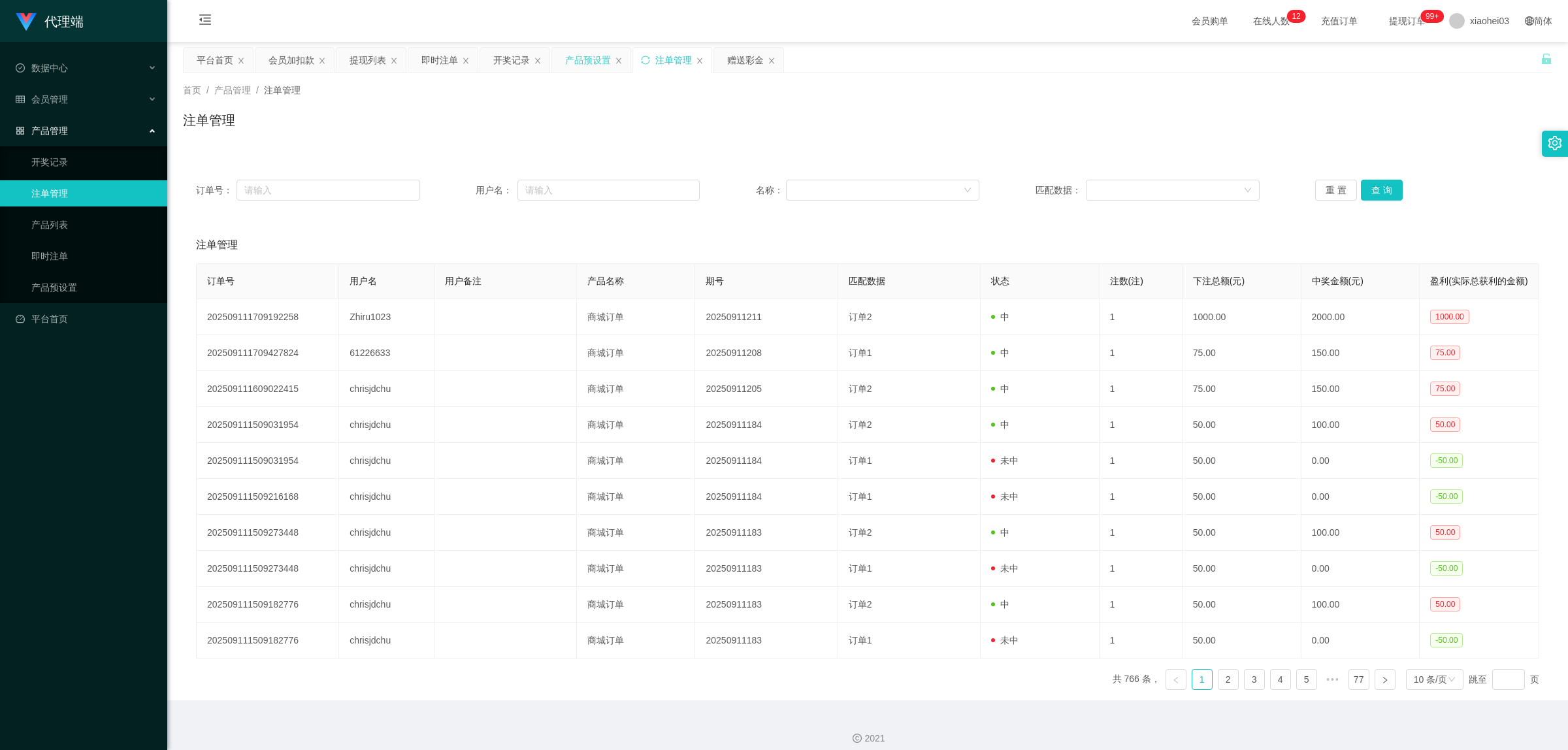
click at [586, 62] on div "产品预设置" at bounding box center [588, 60] width 46 height 25
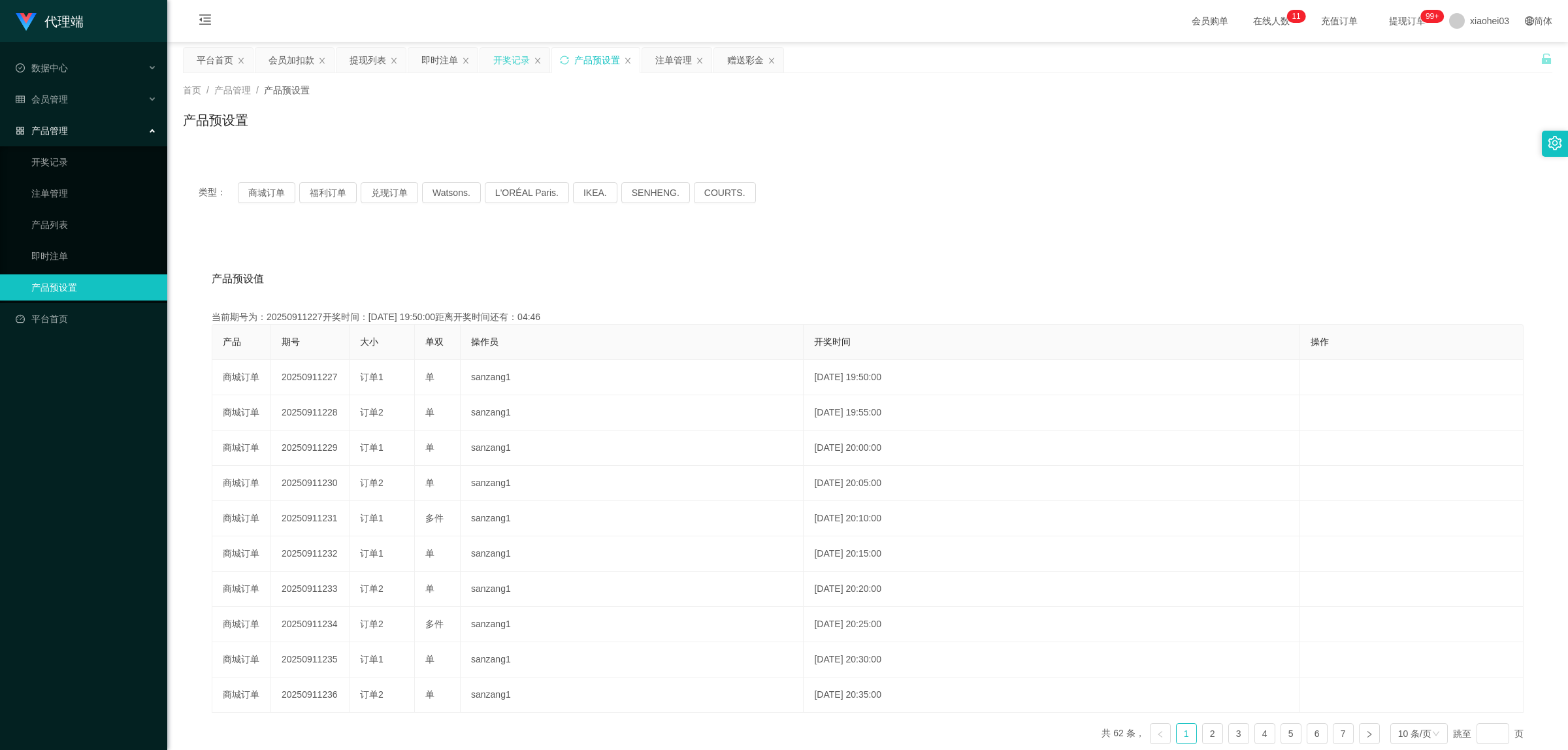
click at [511, 62] on div "开奖记录" at bounding box center [512, 60] width 37 height 25
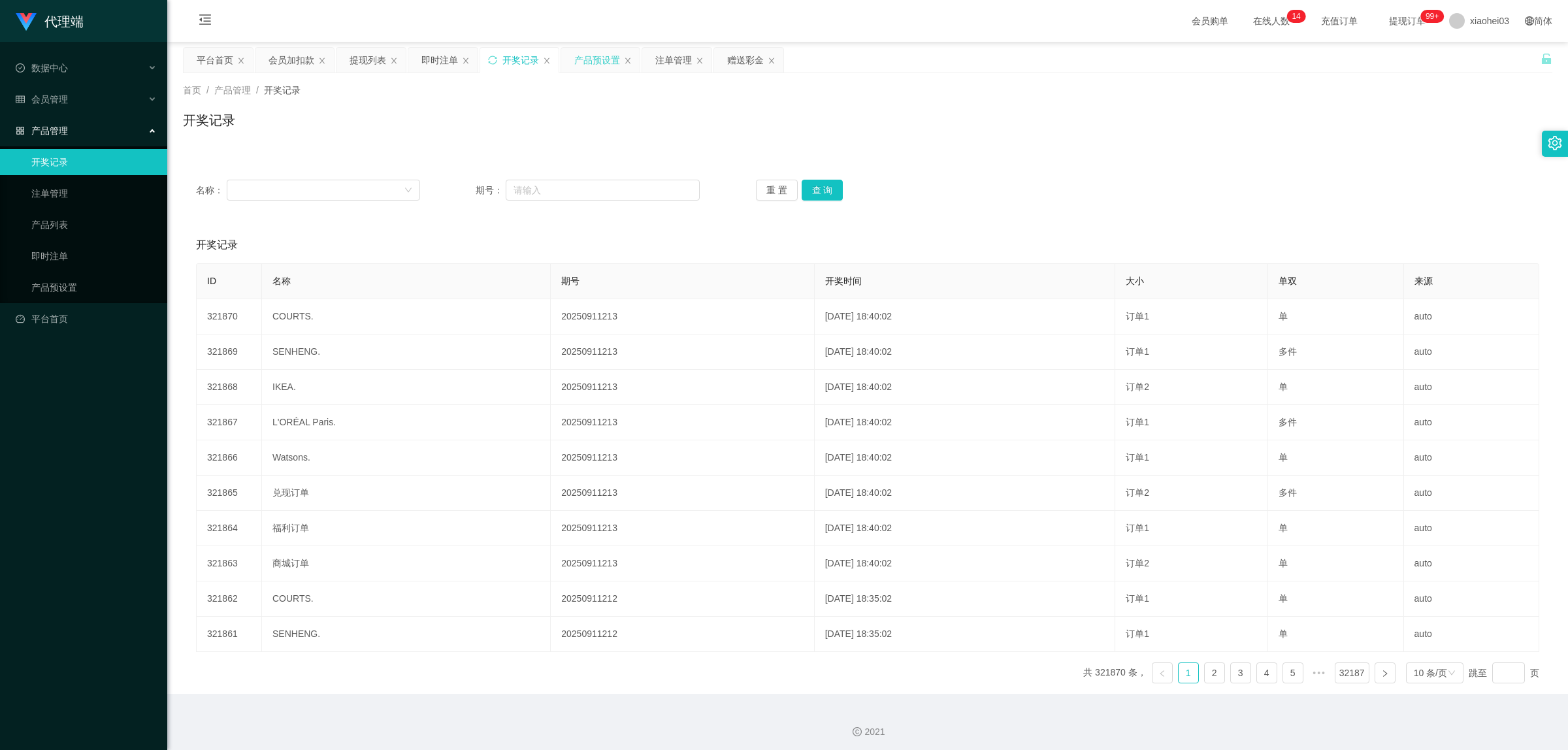
click at [601, 66] on div "产品预设置" at bounding box center [597, 60] width 46 height 25
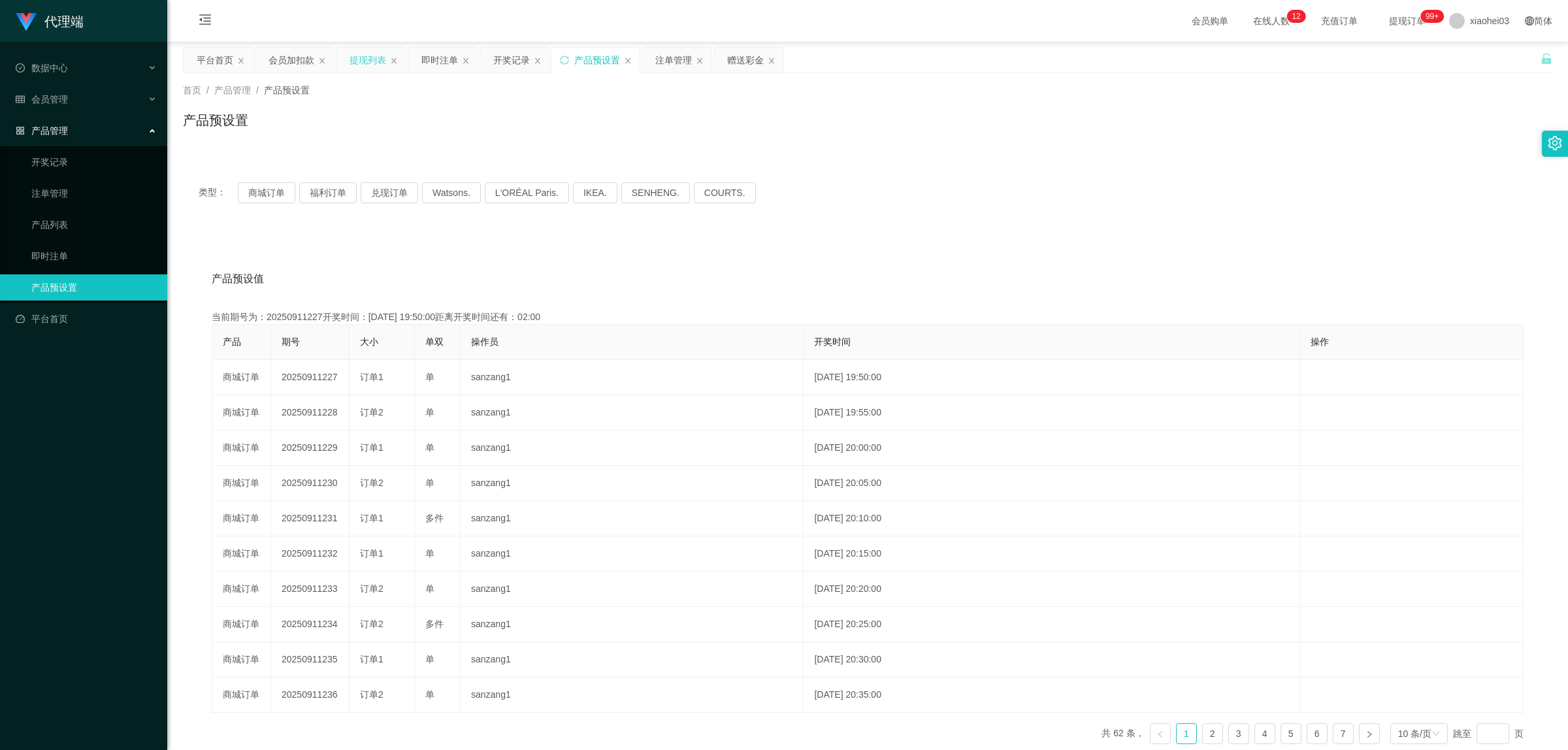
click at [364, 63] on div "提现列表" at bounding box center [368, 60] width 37 height 25
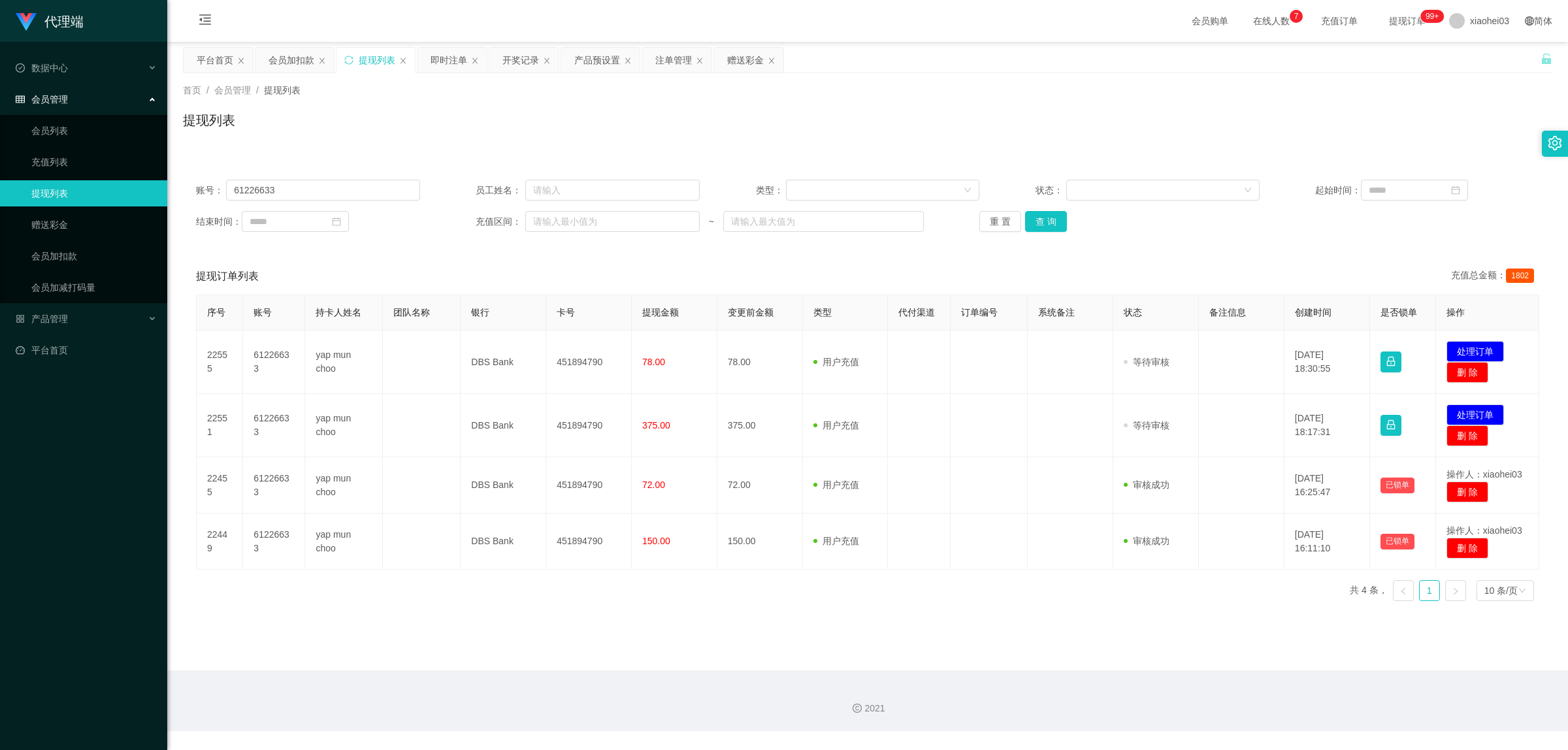
click at [374, 61] on div "提现列表" at bounding box center [377, 60] width 37 height 25
drag, startPoint x: 348, startPoint y: 191, endPoint x: 136, endPoint y: 190, distance: 212.0
click at [136, 190] on section "代理端 数据中心 会员管理 会员列表 充值列表 提现列表 赠送彩金 会员加扣款 会员加减打码量 产品管理 开奖记录 注单管理 产品列表 即时注单 产品预设置 …" at bounding box center [784, 365] width 1568 height 731
click at [1043, 221] on button "查 询" at bounding box center [1046, 222] width 42 height 21
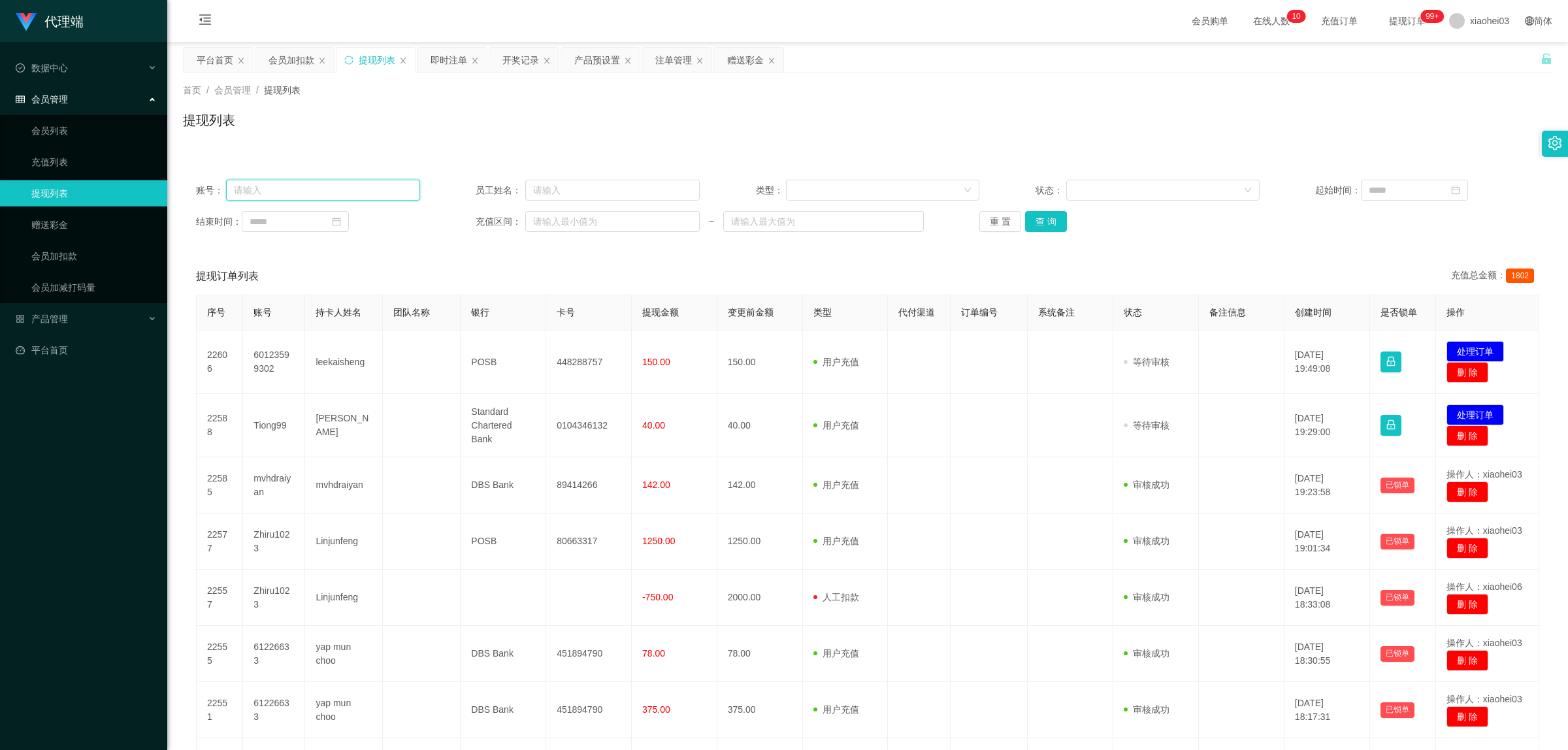
click at [354, 188] on input "text" at bounding box center [323, 191] width 193 height 21
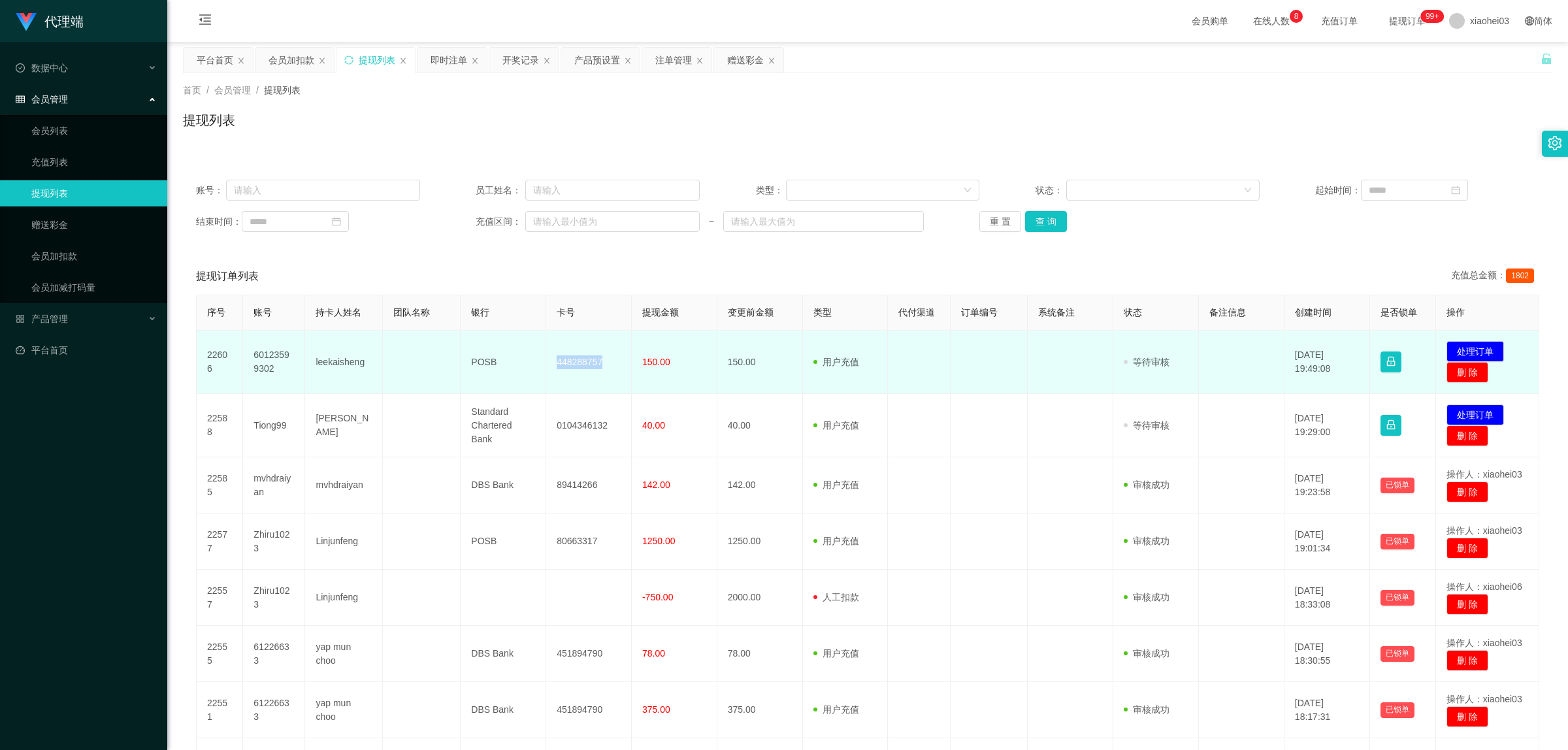
drag, startPoint x: 550, startPoint y: 359, endPoint x: 605, endPoint y: 372, distance: 56.5
click at [605, 372] on td "448288757" at bounding box center [589, 362] width 85 height 64
copy td "448288757"
click at [1471, 353] on button "处理订单" at bounding box center [1476, 352] width 57 height 21
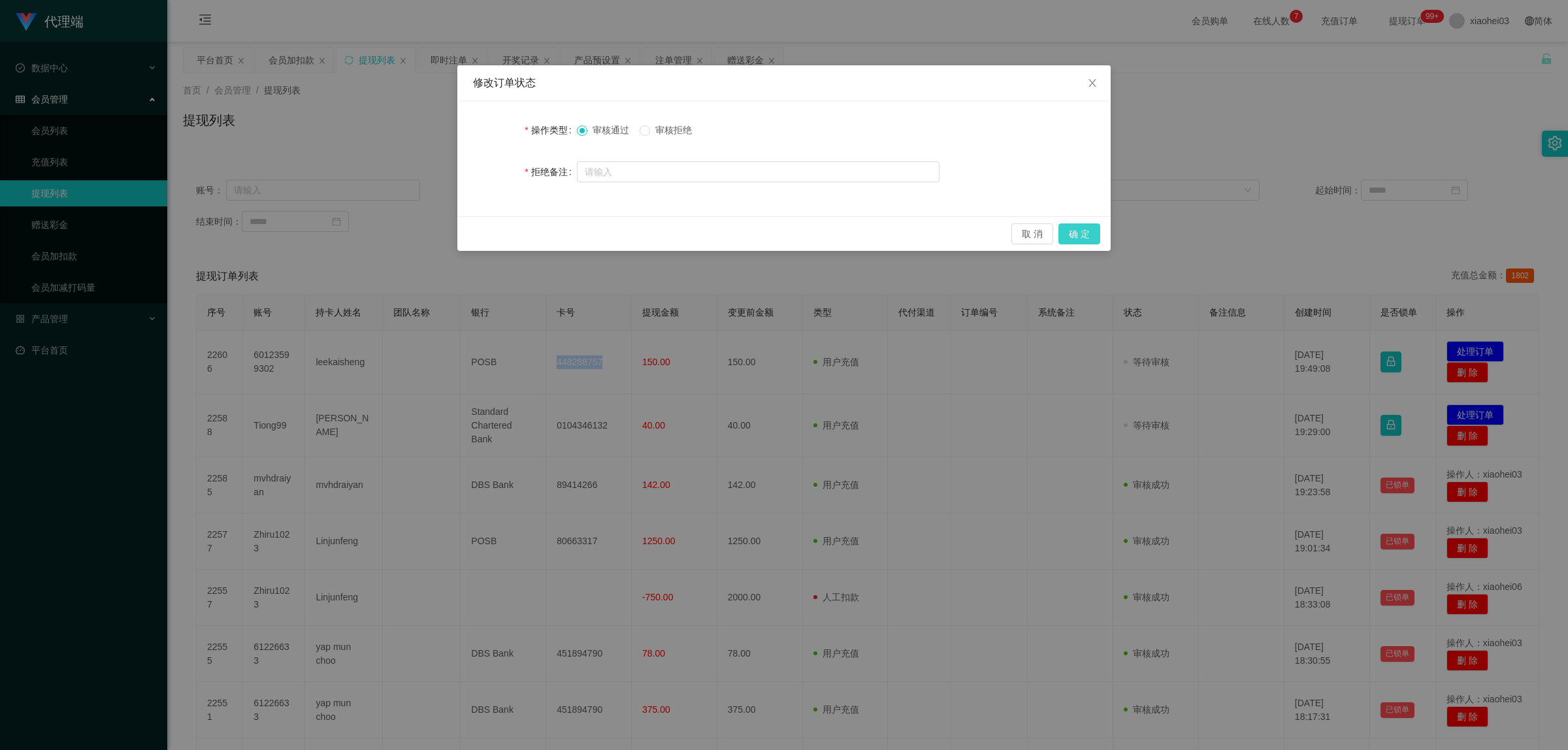
click at [1080, 232] on button "确 定" at bounding box center [1080, 234] width 42 height 21
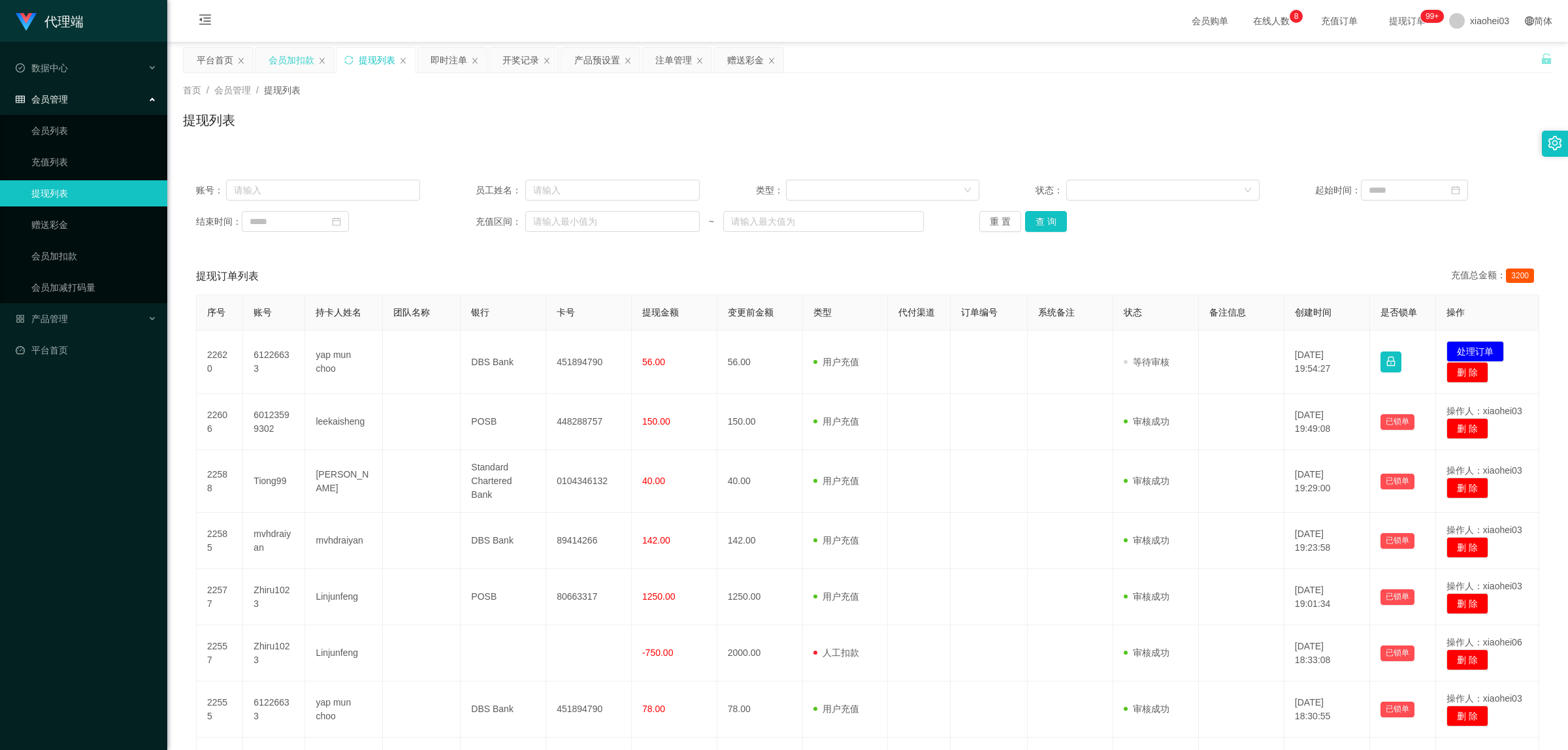
click at [283, 64] on div "会员加扣款" at bounding box center [291, 60] width 46 height 25
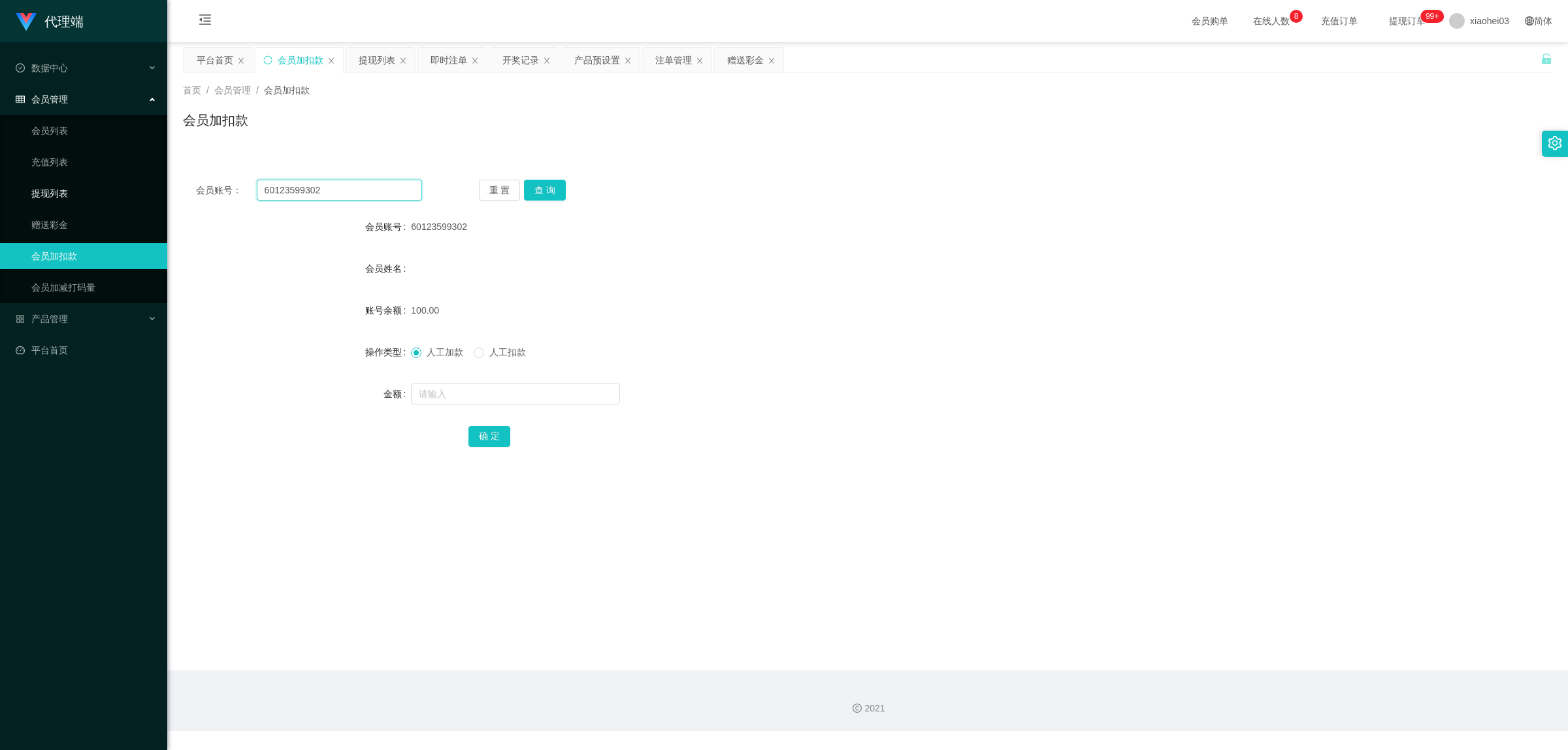
drag, startPoint x: 333, startPoint y: 188, endPoint x: 117, endPoint y: 183, distance: 216.1
click at [117, 183] on section "代理端 数据中心 会员管理 会员列表 充值列表 提现列表 赠送彩金 会员加扣款 会员加减打码量 产品管理 开奖记录 注单管理 产品列表 即时注单 产品预设置 …" at bounding box center [784, 365] width 1568 height 731
click at [550, 191] on button "查 询" at bounding box center [545, 191] width 42 height 21
click at [439, 396] on input "text" at bounding box center [515, 394] width 209 height 21
type input "5"
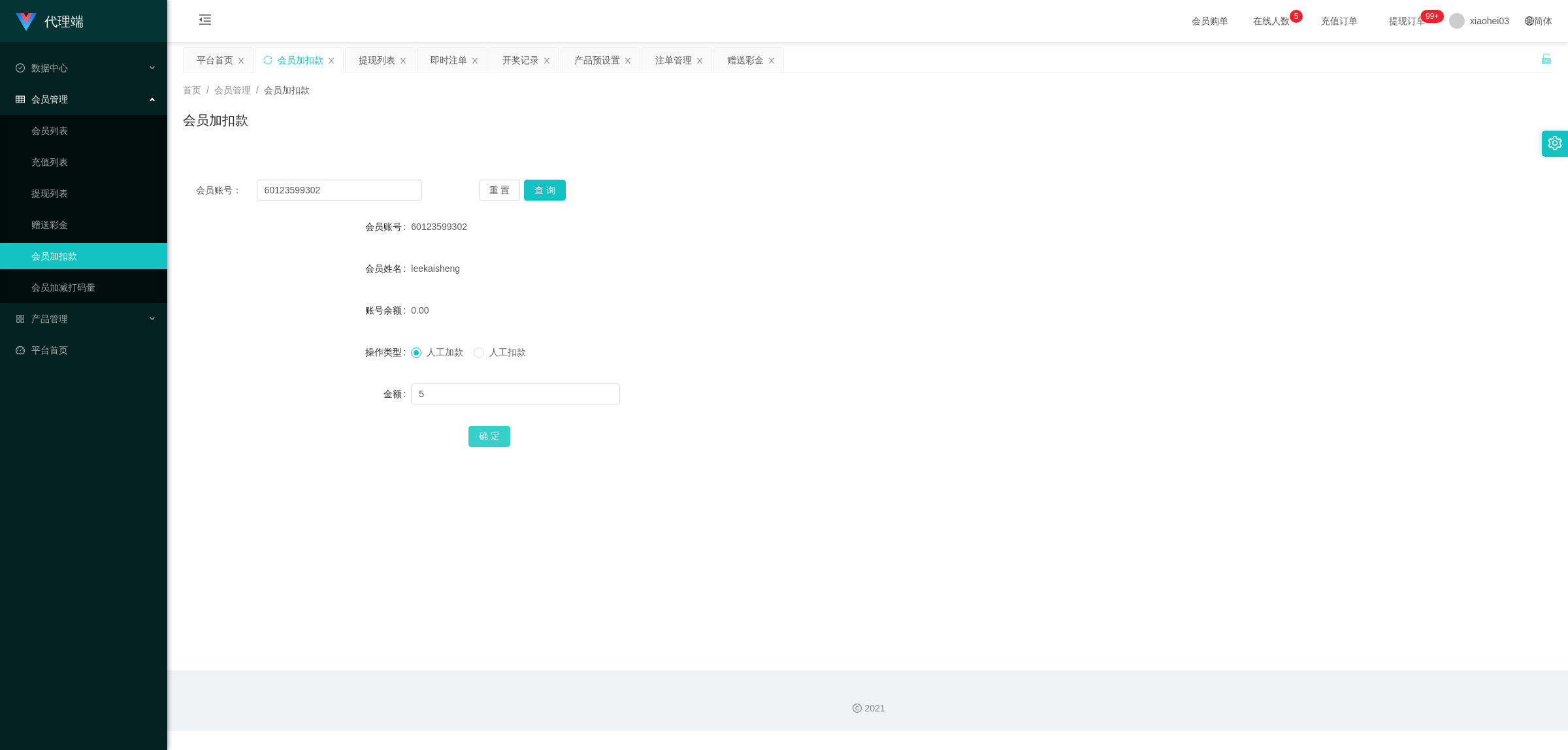
click at [485, 439] on button "确 定" at bounding box center [489, 437] width 42 height 21
